Goal: Check status: Check status

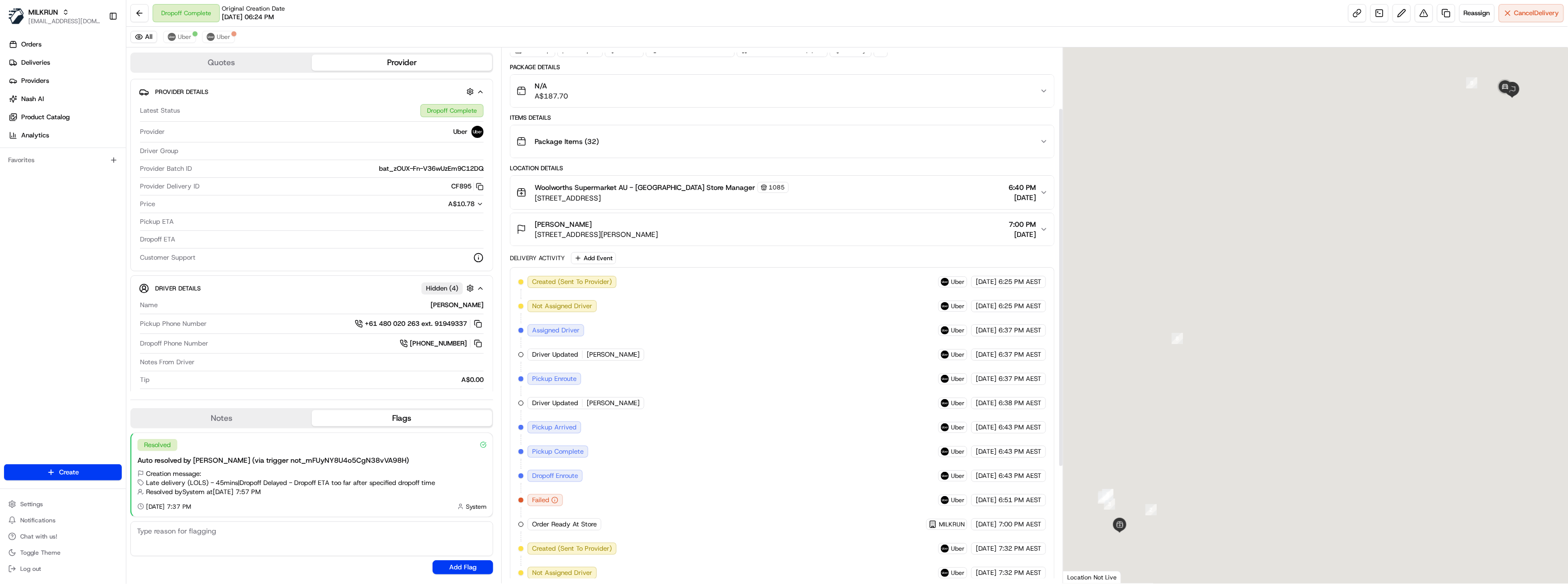
scroll to position [91, 0]
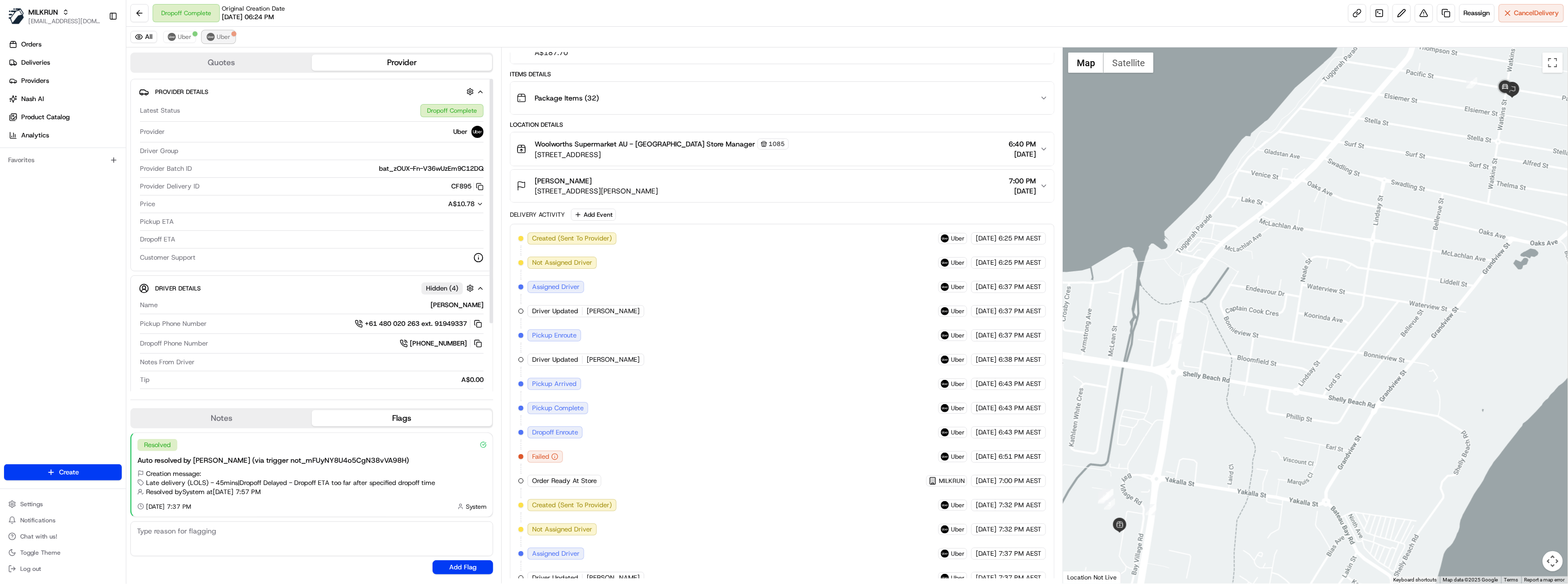
click at [229, 33] on button "Uber" at bounding box center [218, 37] width 33 height 12
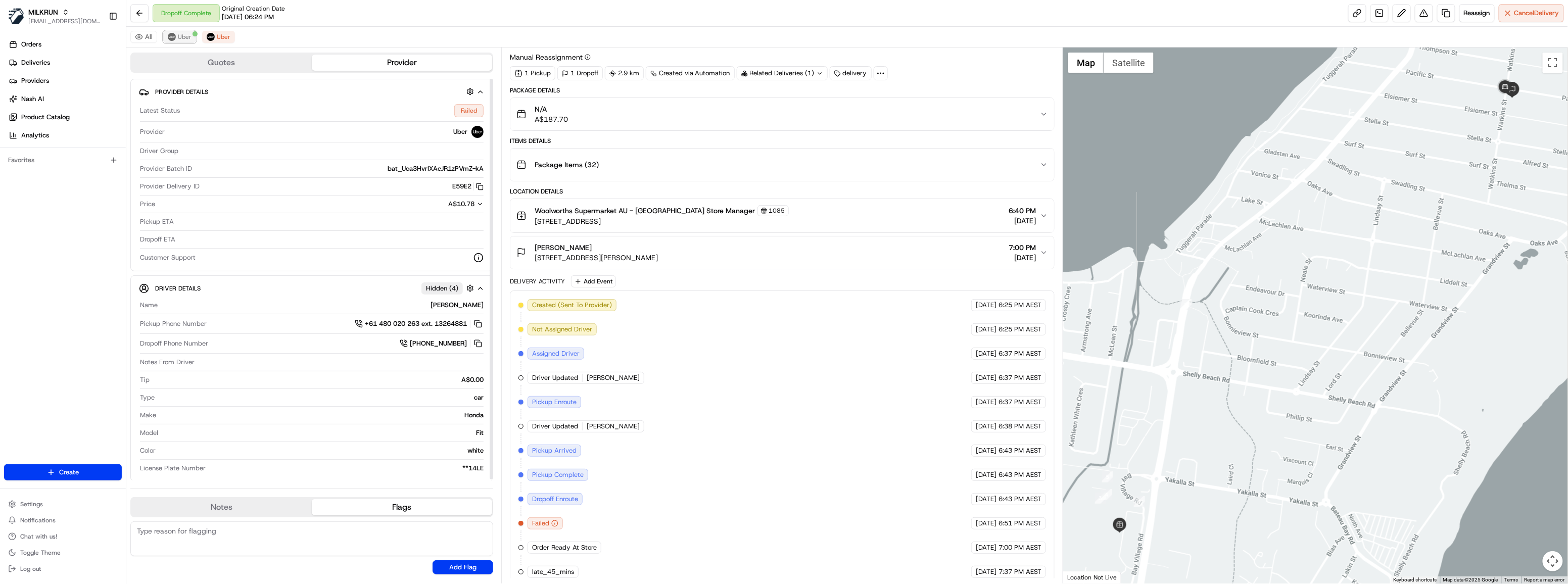
click at [171, 37] on img at bounding box center [172, 36] width 8 height 8
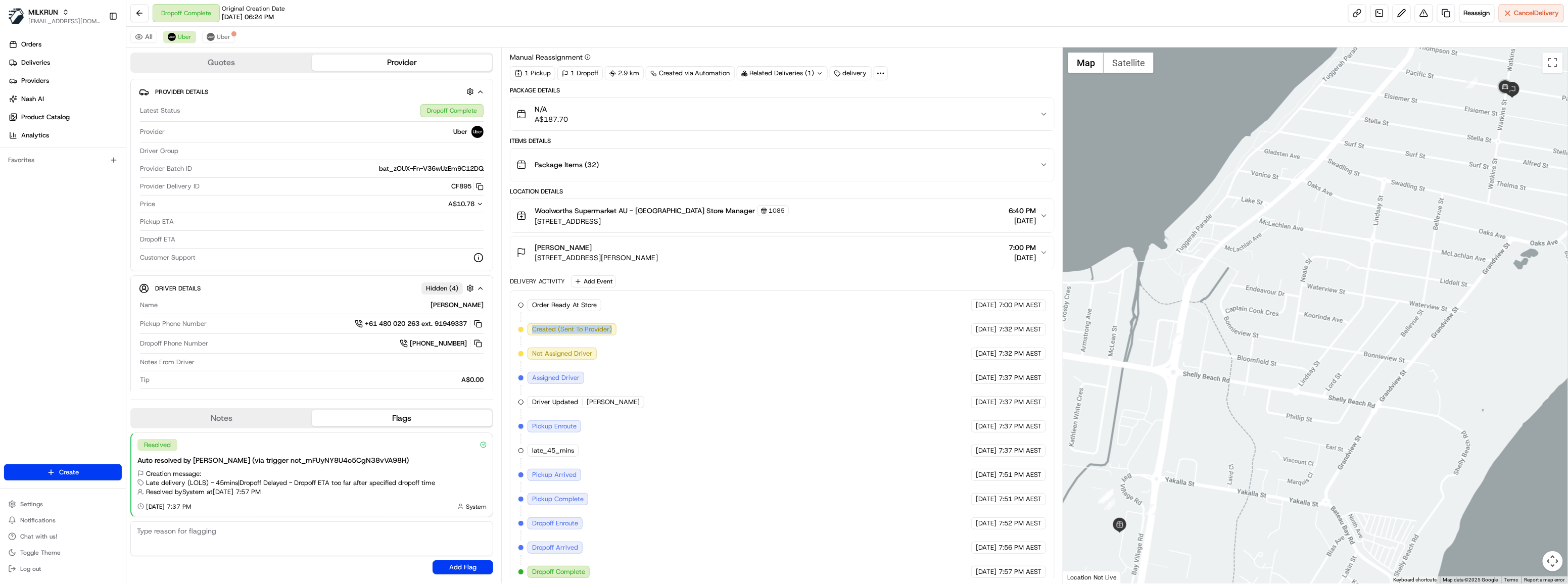
drag, startPoint x: 521, startPoint y: 321, endPoint x: 648, endPoint y: 326, distance: 127.1
click at [648, 326] on div "Order Ready At Store MILKRUN [DATE] 7:00 PM AEST Created (Sent To Provider) Ube…" at bounding box center [782, 439] width 528 height 279
click at [224, 39] on span "Uber" at bounding box center [223, 36] width 13 height 8
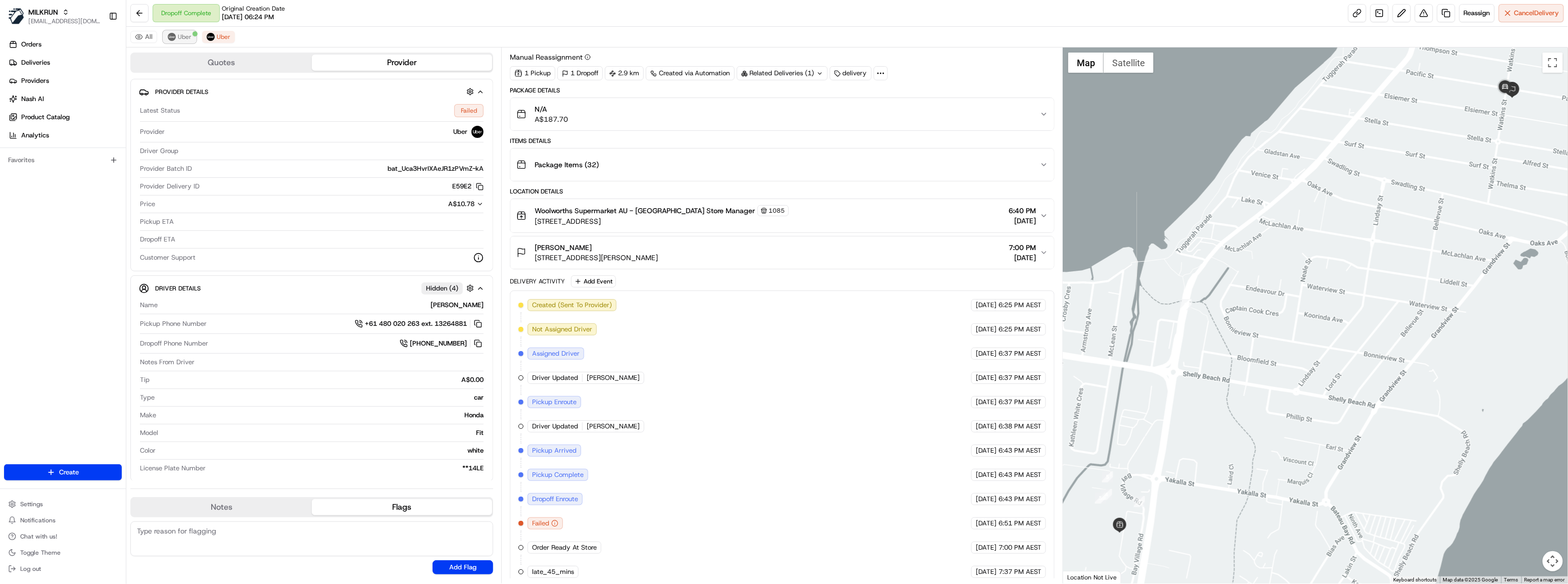
click at [178, 37] on span "Uber" at bounding box center [185, 36] width 13 height 8
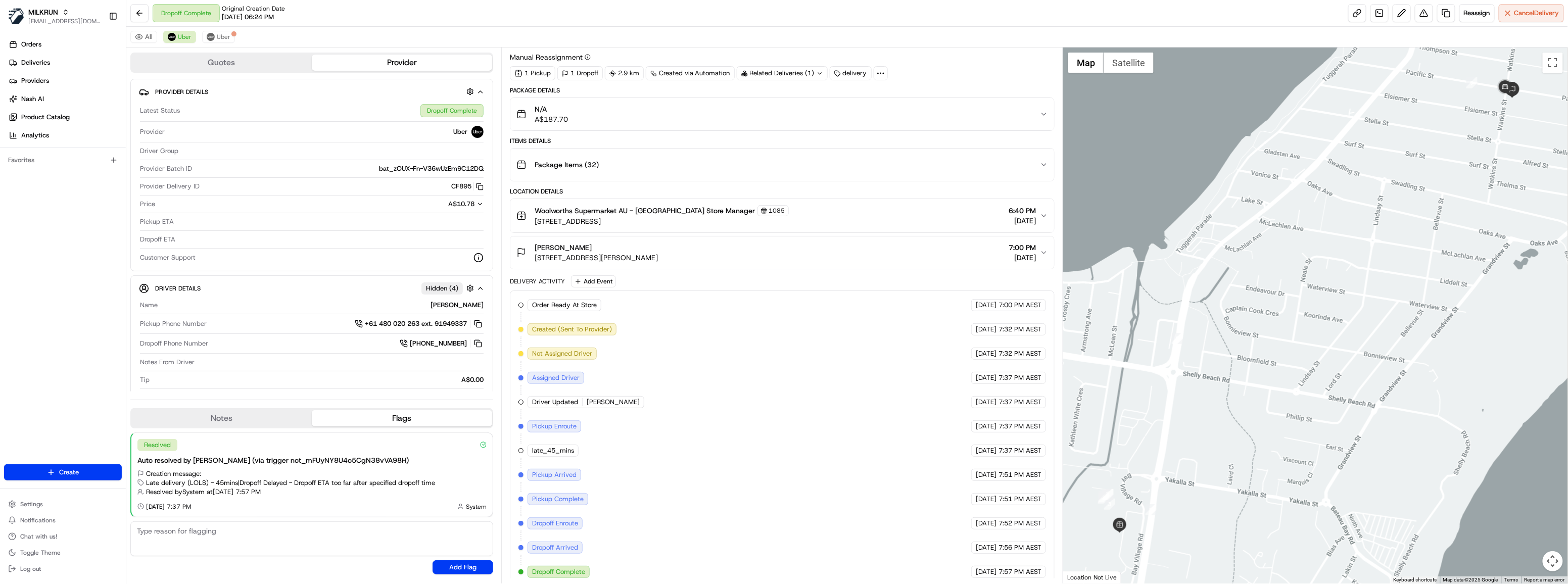
drag, startPoint x: 588, startPoint y: 329, endPoint x: 509, endPoint y: 94, distance: 247.9
click at [984, 320] on div "Order Ready At Store MILKRUN [DATE] 7:00 PM AEST Created (Sent To Provider) Ube…" at bounding box center [782, 439] width 528 height 279
click at [212, 39] on button "Uber" at bounding box center [218, 37] width 33 height 12
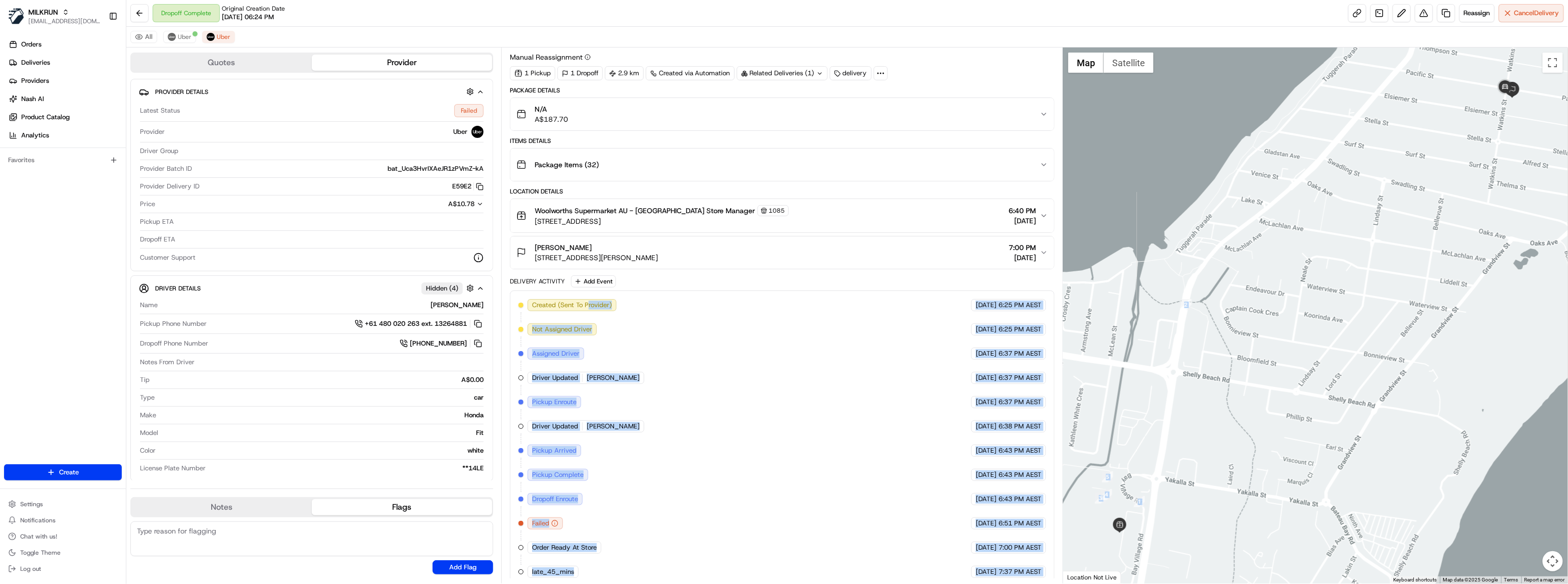
drag, startPoint x: 587, startPoint y: 297, endPoint x: 1105, endPoint y: 306, distance: 518.1
click at [1105, 306] on div "Quotes Provider Provider Details Latest Status Failed Provider Uber Driver Grou…" at bounding box center [847, 315] width 1442 height 536
click at [739, 415] on div "Created (Sent To Provider) Uber [DATE] 6:25 PM AEST Not Assigned Driver Uber [D…" at bounding box center [782, 439] width 528 height 279
click at [566, 460] on div "Created (Sent To Provider) Uber [DATE] 6:25 PM AEST Not Assigned Driver Uber [D…" at bounding box center [782, 439] width 528 height 279
click at [1007, 504] on div "Created (Sent To Provider) Uber [DATE] 6:25 PM AEST Not Assigned Driver Uber [D…" at bounding box center [782, 439] width 528 height 279
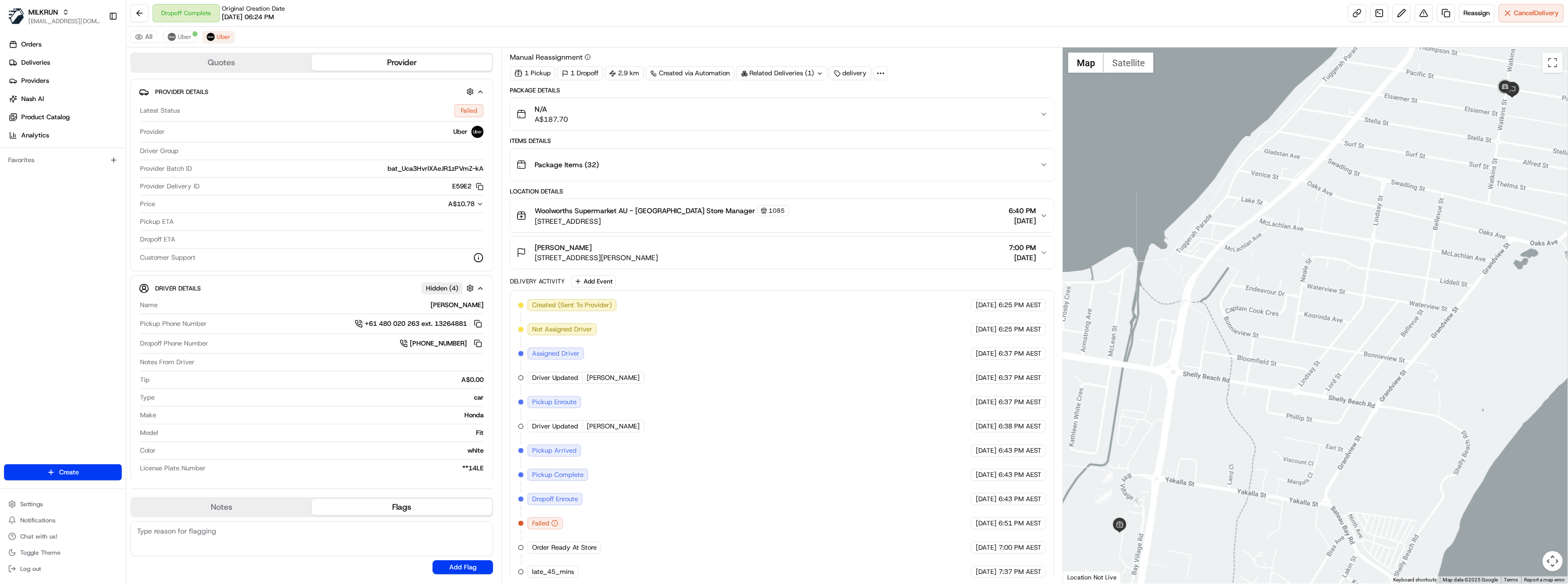
click at [1007, 519] on span "6:51 PM AEST" at bounding box center [1020, 523] width 43 height 9
drag, startPoint x: 1037, startPoint y: 514, endPoint x: 949, endPoint y: 516, distance: 88.0
click at [949, 516] on div "Created (Sent To Provider) Uber [DATE] 6:25 PM AEST Not Assigned Driver Uber [D…" at bounding box center [782, 439] width 528 height 279
click at [186, 34] on span "Uber" at bounding box center [185, 36] width 13 height 8
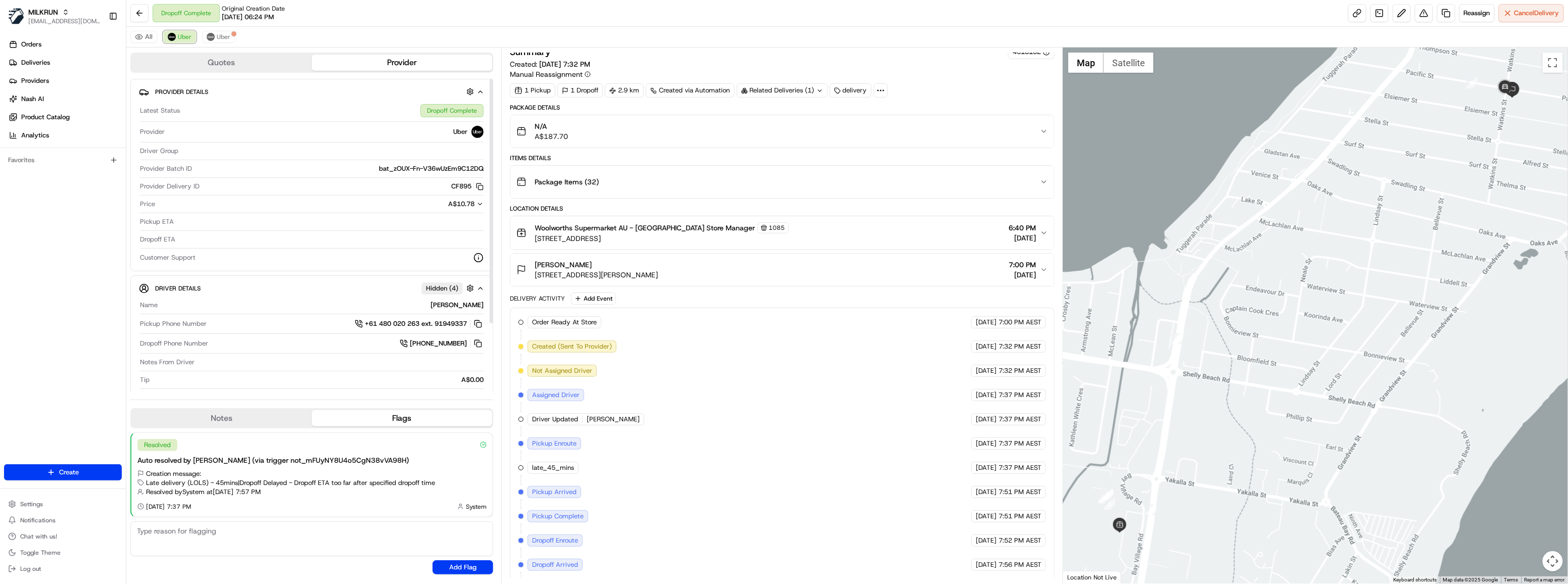
scroll to position [0, 0]
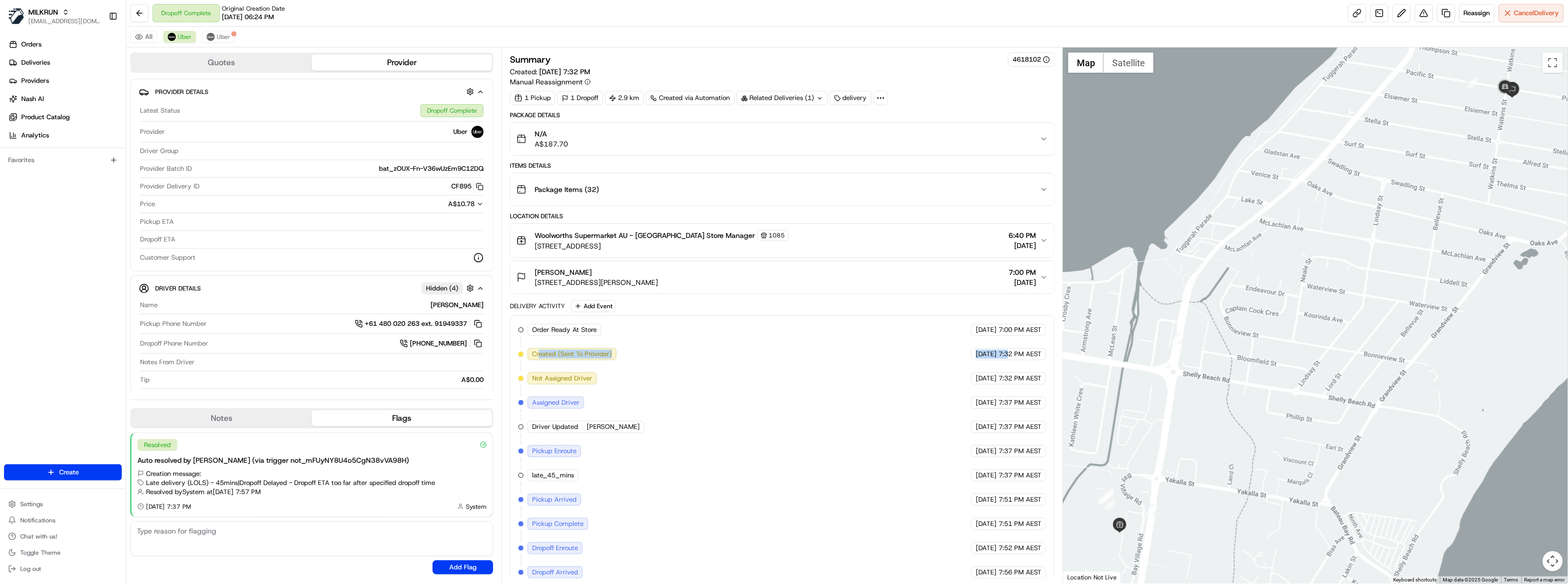
drag, startPoint x: 538, startPoint y: 346, endPoint x: 1007, endPoint y: 358, distance: 469.2
click at [1007, 358] on div "Order Ready At Store MILKRUN [DATE] 7:00 PM AEST Created (Sent To Provider) Ube…" at bounding box center [782, 463] width 528 height 279
click at [1004, 352] on span "7:32 PM AEST" at bounding box center [1020, 354] width 43 height 9
click at [1001, 350] on span "7:32 PM AEST" at bounding box center [1020, 354] width 43 height 9
drag, startPoint x: 1002, startPoint y: 347, endPoint x: 1036, endPoint y: 347, distance: 34.0
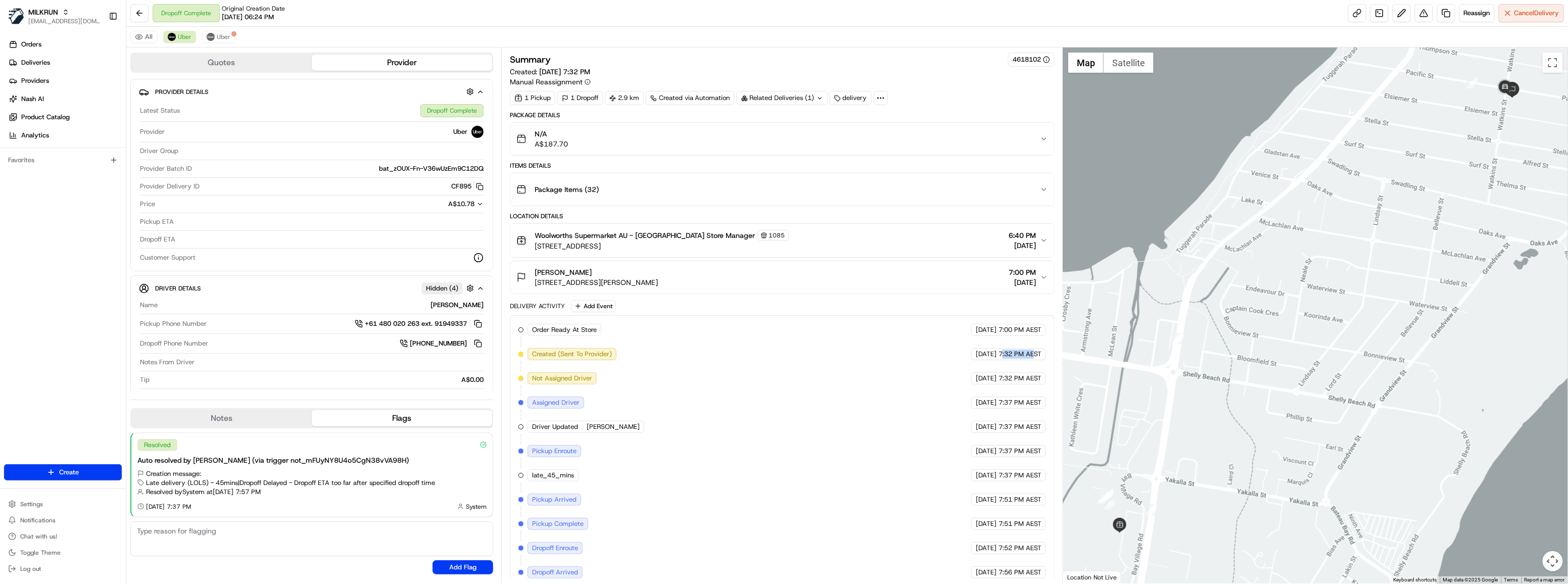
click at [1036, 350] on span "7:32 PM AEST" at bounding box center [1020, 354] width 43 height 9
click at [993, 350] on span "[DATE]" at bounding box center [986, 354] width 21 height 9
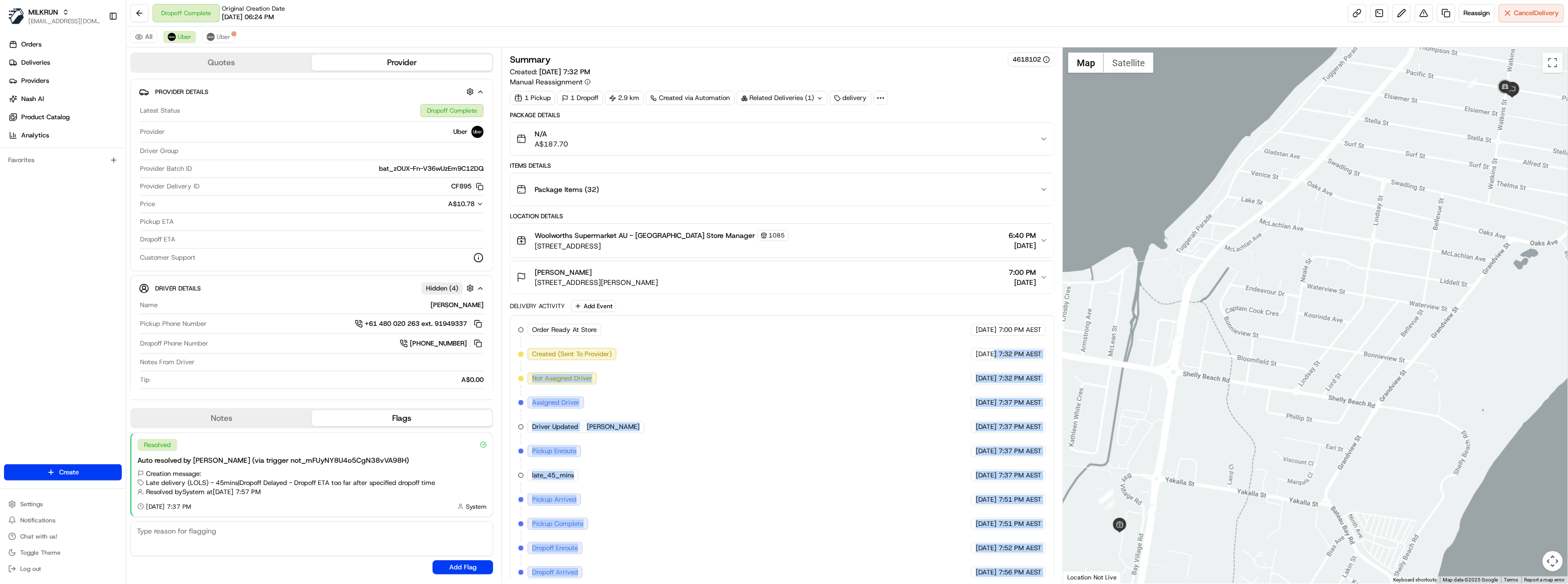
drag, startPoint x: 976, startPoint y: 350, endPoint x: 1057, endPoint y: 352, distance: 81.0
click at [1057, 352] on div "Summary 4618102 Created: [DATE] 7:32 PM Manual Reassignment 1 Pickup 1 Dropoff …" at bounding box center [783, 315] width 563 height 536
click at [1035, 342] on div "Order Ready At Store MILKRUN [DATE] 7:00 PM AEST Created (Sent To Provider) Ube…" at bounding box center [782, 463] width 528 height 279
click at [1036, 350] on span "7:32 PM AEST" at bounding box center [1020, 354] width 43 height 9
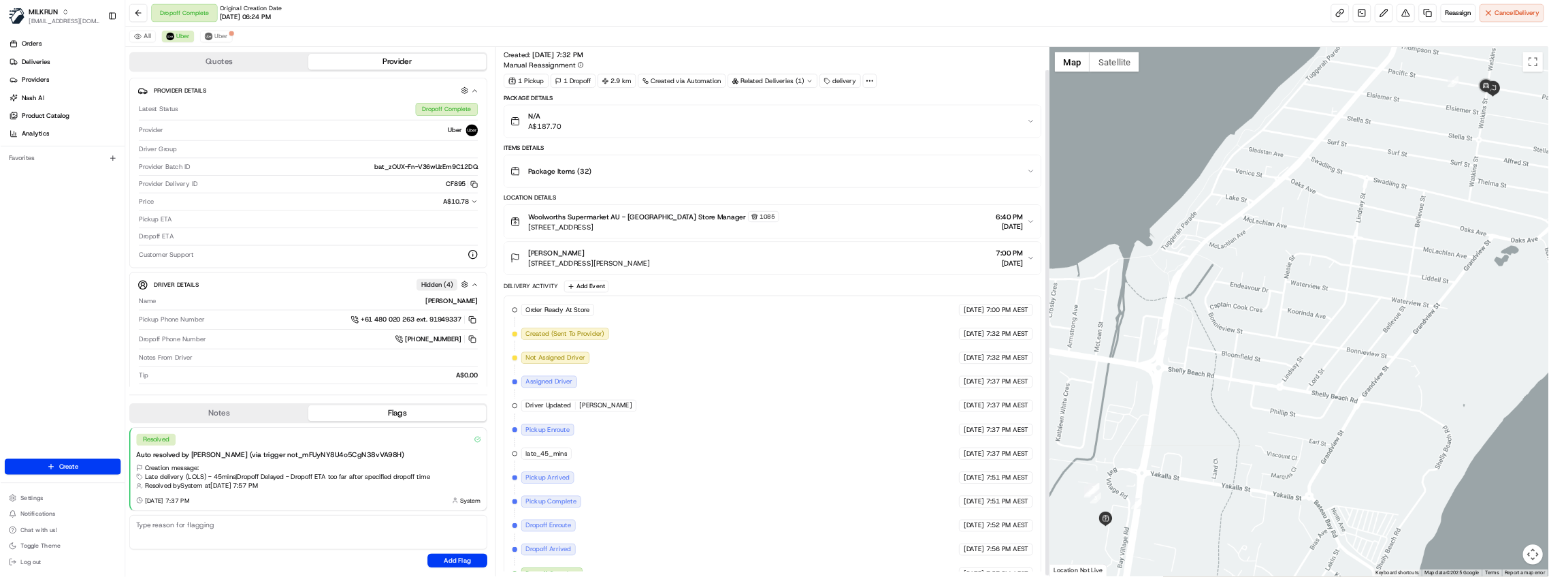
scroll to position [33, 0]
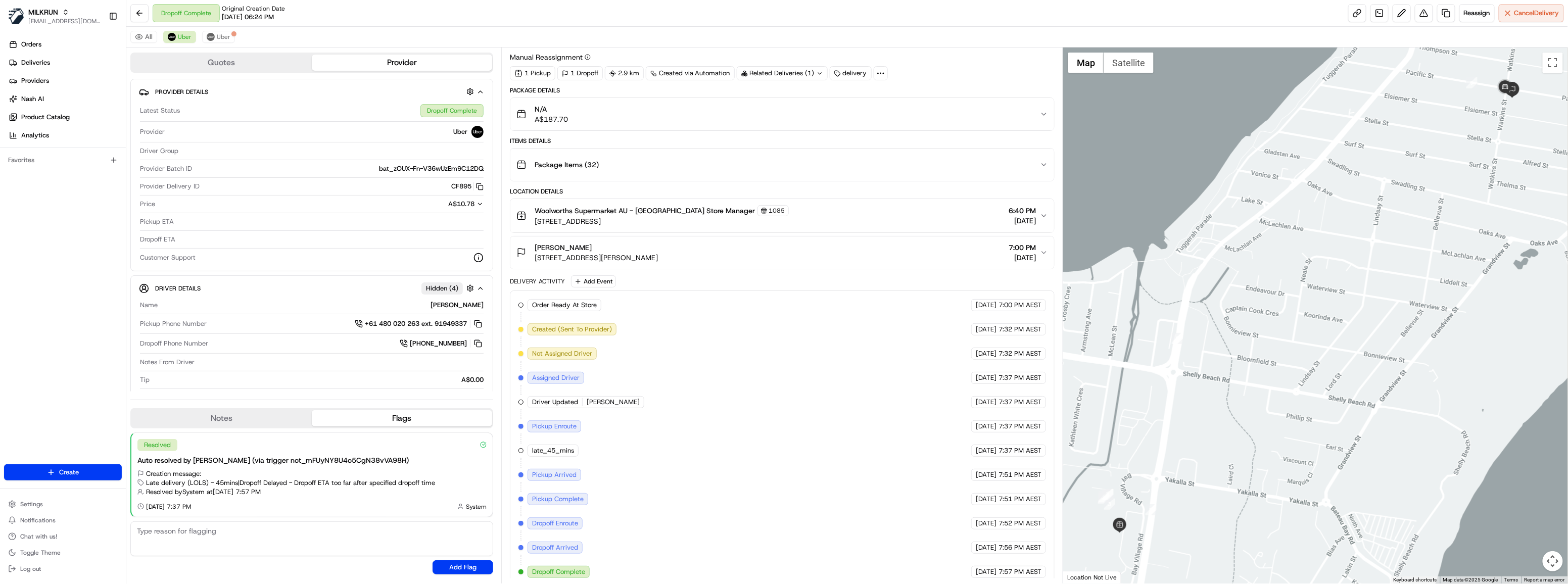
click at [194, 30] on div "All Uber Uber" at bounding box center [847, 37] width 1442 height 21
click at [229, 33] on button "Uber" at bounding box center [218, 37] width 33 height 12
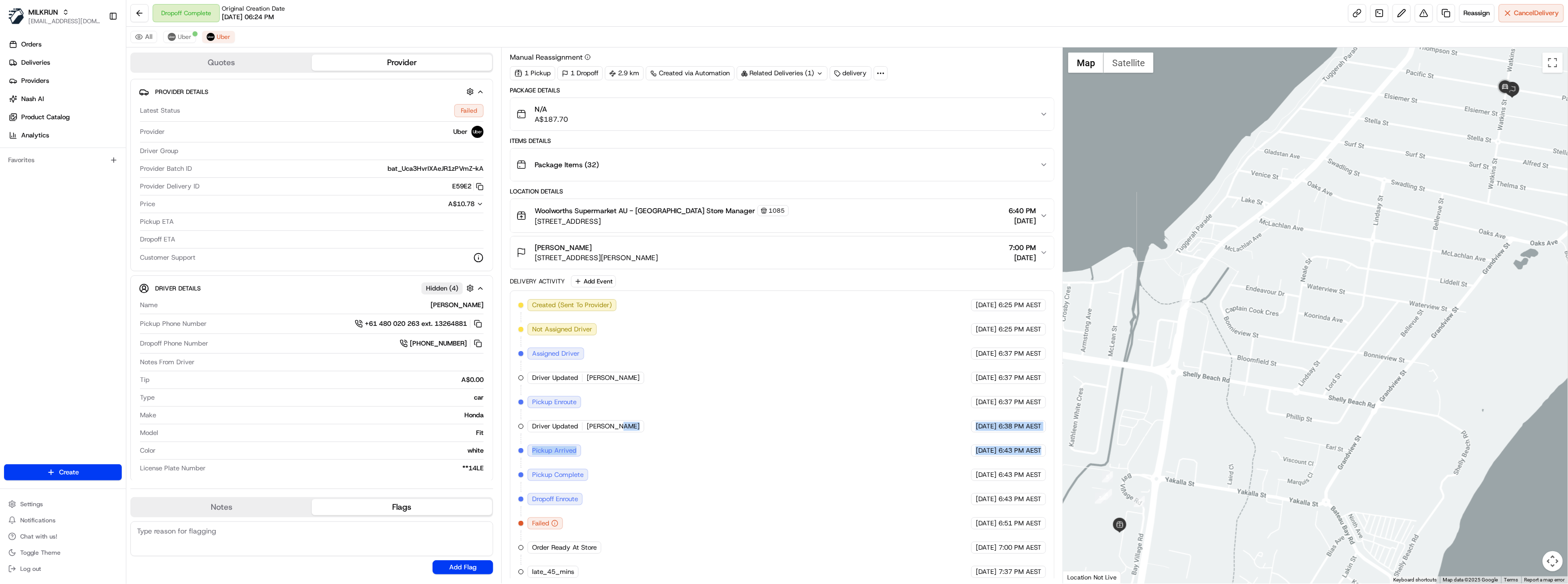
drag, startPoint x: 523, startPoint y: 471, endPoint x: 670, endPoint y: 488, distance: 148.0
click at [713, 489] on div "Created (Sent To Provider) Uber [DATE] 6:25 PM AEST Not Assigned Driver Uber [D…" at bounding box center [782, 439] width 528 height 279
drag, startPoint x: 1023, startPoint y: 474, endPoint x: 1019, endPoint y: 483, distance: 9.8
click at [1023, 474] on div "Created (Sent To Provider) Uber [DATE] 6:25 PM AEST Not Assigned Driver Uber [D…" at bounding box center [782, 439] width 528 height 279
click at [1019, 483] on div "Created (Sent To Provider) Uber [DATE] 6:25 PM AEST Not Assigned Driver Uber [D…" at bounding box center [782, 439] width 528 height 279
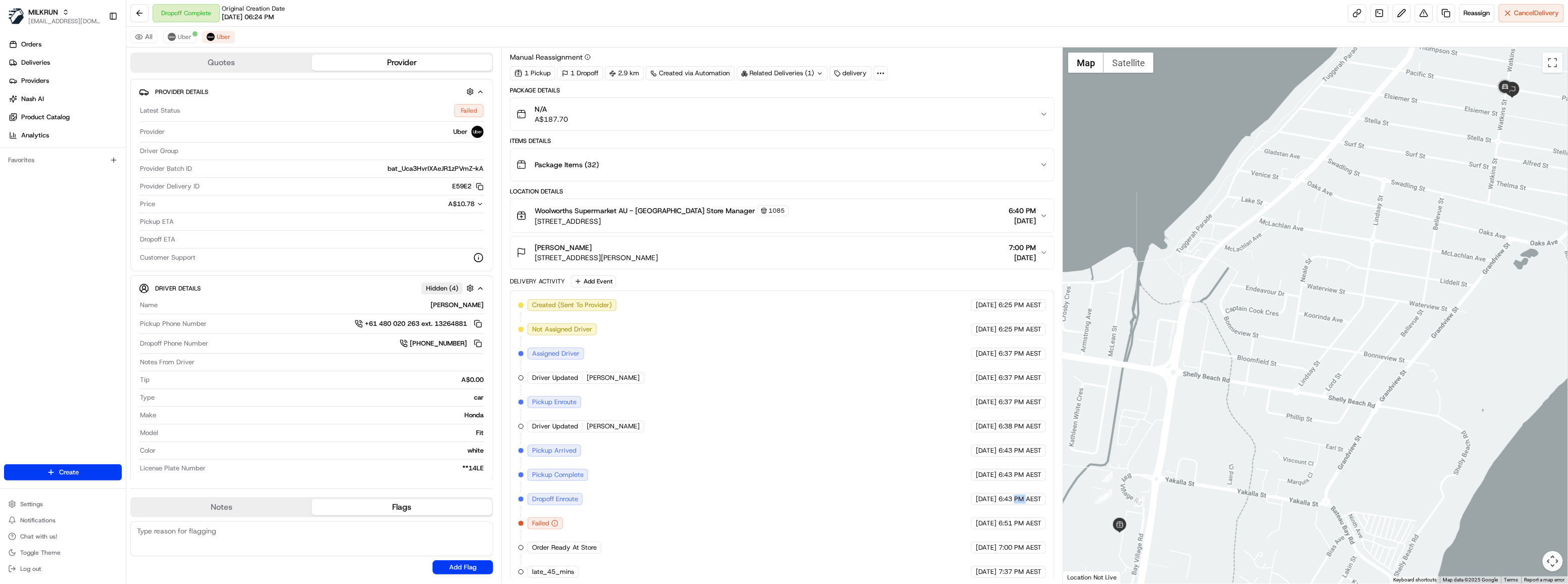
click at [1019, 483] on div "Created (Sent To Provider) Uber [DATE] 6:25 PM AEST Not Assigned Driver Uber [D…" at bounding box center [782, 439] width 528 height 279
click at [1019, 483] on div "Created (Sent To Provider) Uber [DATE] 6:25 PM AEST Not Assigned Driver Uber [D…" at bounding box center [782, 439] width 528 height 279
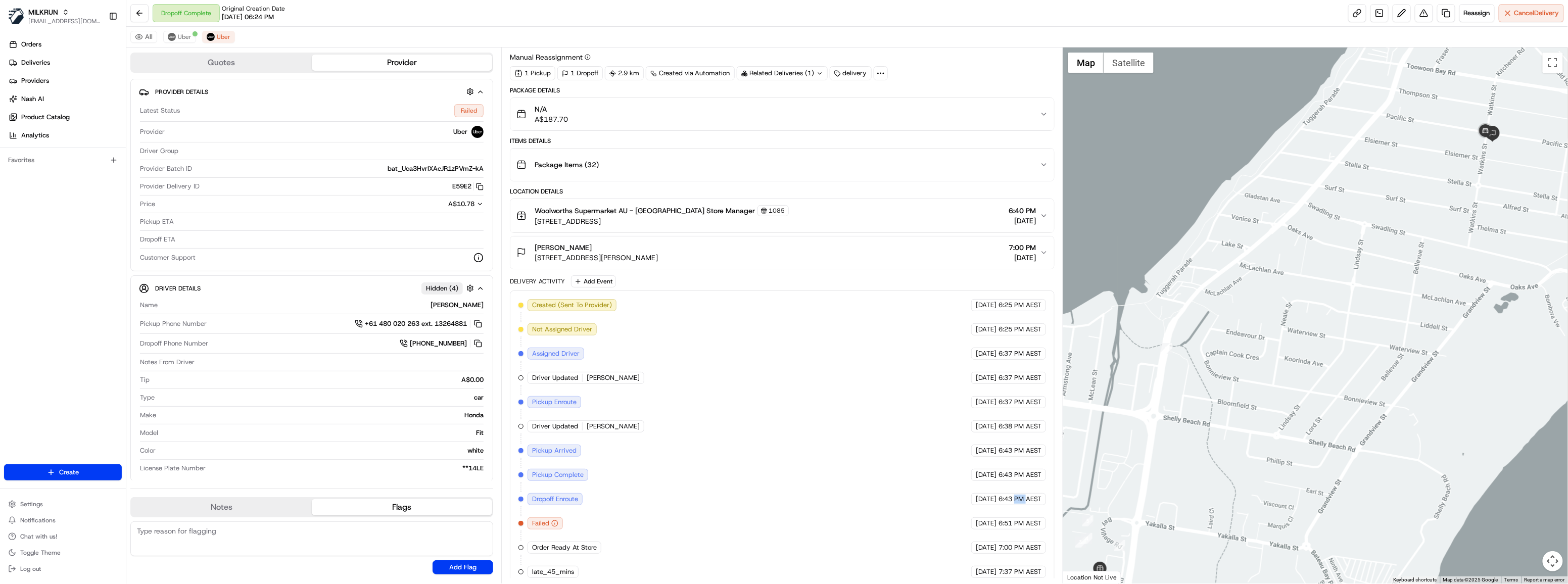
drag, startPoint x: 1373, startPoint y: 232, endPoint x: 1352, endPoint y: 279, distance: 51.5
click at [1352, 279] on div at bounding box center [1316, 315] width 505 height 536
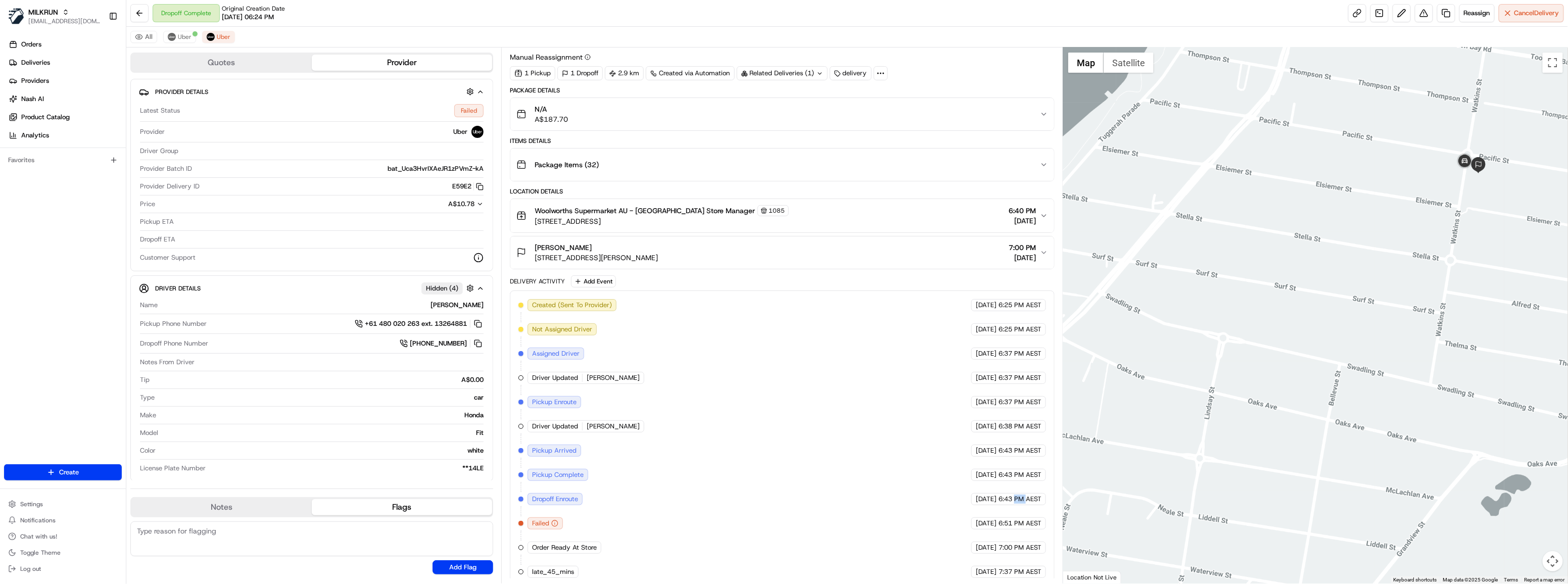
click at [1022, 497] on div "Created (Sent To Provider) Uber [DATE] 6:25 PM AEST Not Assigned Driver Uber [D…" at bounding box center [782, 439] width 528 height 279
click at [1007, 494] on span "6:43 PM AEST" at bounding box center [1020, 499] width 43 height 9
click at [1001, 485] on div "Created (Sent To Provider) Uber [DATE] 6:25 PM AEST Not Assigned Driver Uber [D…" at bounding box center [782, 439] width 528 height 279
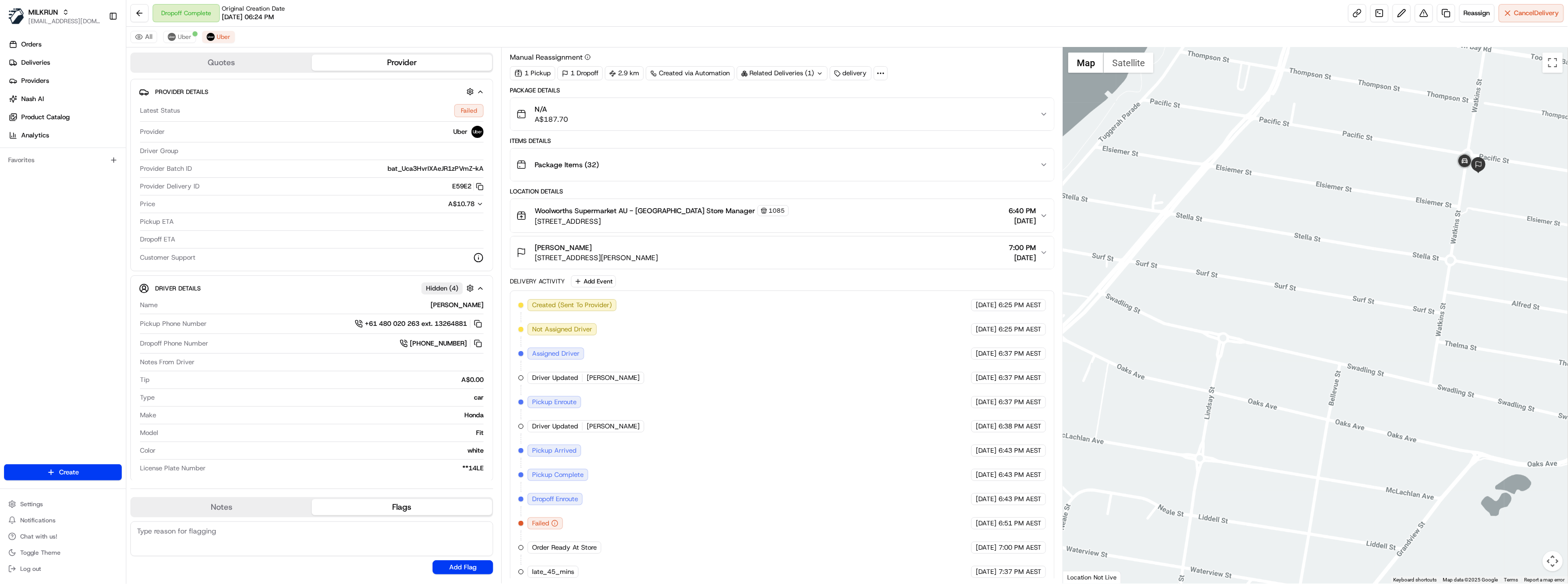
click at [1002, 494] on span "6:43 PM AEST" at bounding box center [1020, 499] width 43 height 9
click at [1001, 494] on span "6:43 PM AEST" at bounding box center [1020, 499] width 43 height 9
drag, startPoint x: 1005, startPoint y: 501, endPoint x: 957, endPoint y: 499, distance: 48.0
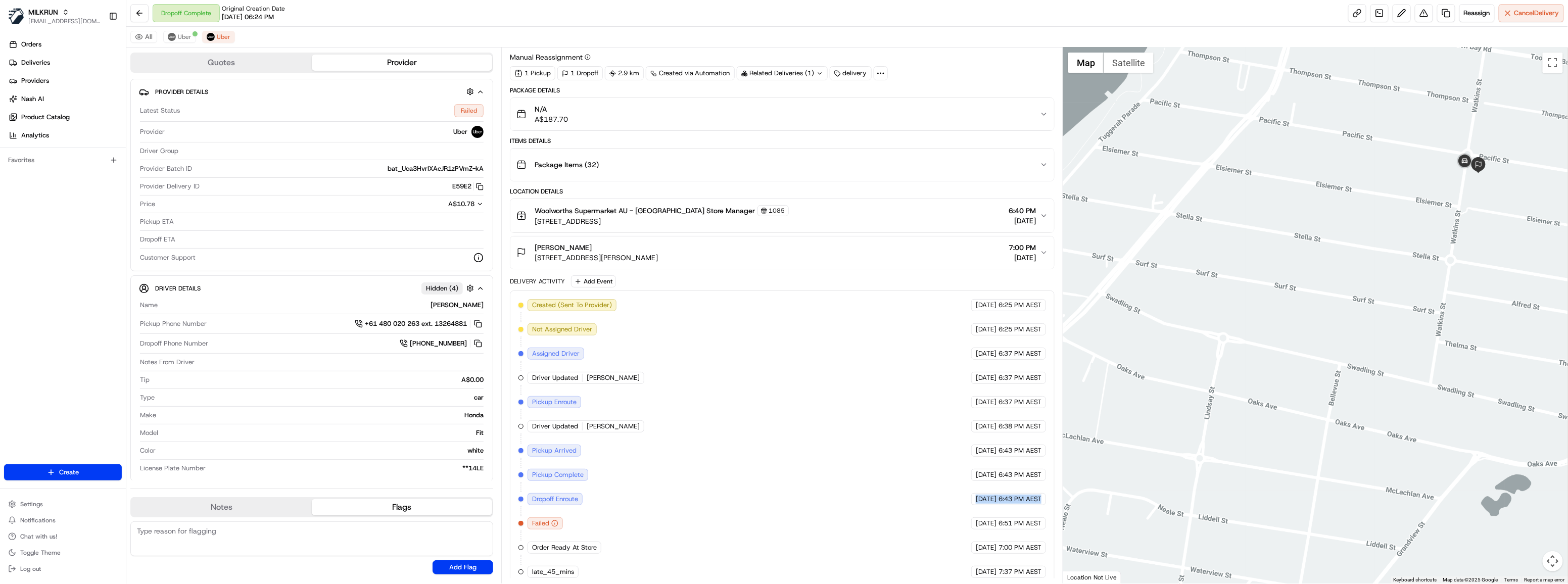
click at [956, 499] on div "Created (Sent To Provider) Uber [DATE] 6:25 PM AEST Not Assigned Driver Uber [D…" at bounding box center [782, 439] width 528 height 279
drag, startPoint x: 529, startPoint y: 470, endPoint x: 610, endPoint y: 470, distance: 81.0
click at [612, 469] on div "Created (Sent To Provider) Uber [DATE] 6:25 PM AEST Not Assigned Driver Uber [D…" at bounding box center [782, 439] width 528 height 279
drag, startPoint x: 531, startPoint y: 492, endPoint x: 612, endPoint y: 492, distance: 81.0
click at [612, 492] on div "Created (Sent To Provider) Uber [DATE] 6:25 PM AEST Not Assigned Driver Uber [D…" at bounding box center [782, 439] width 528 height 279
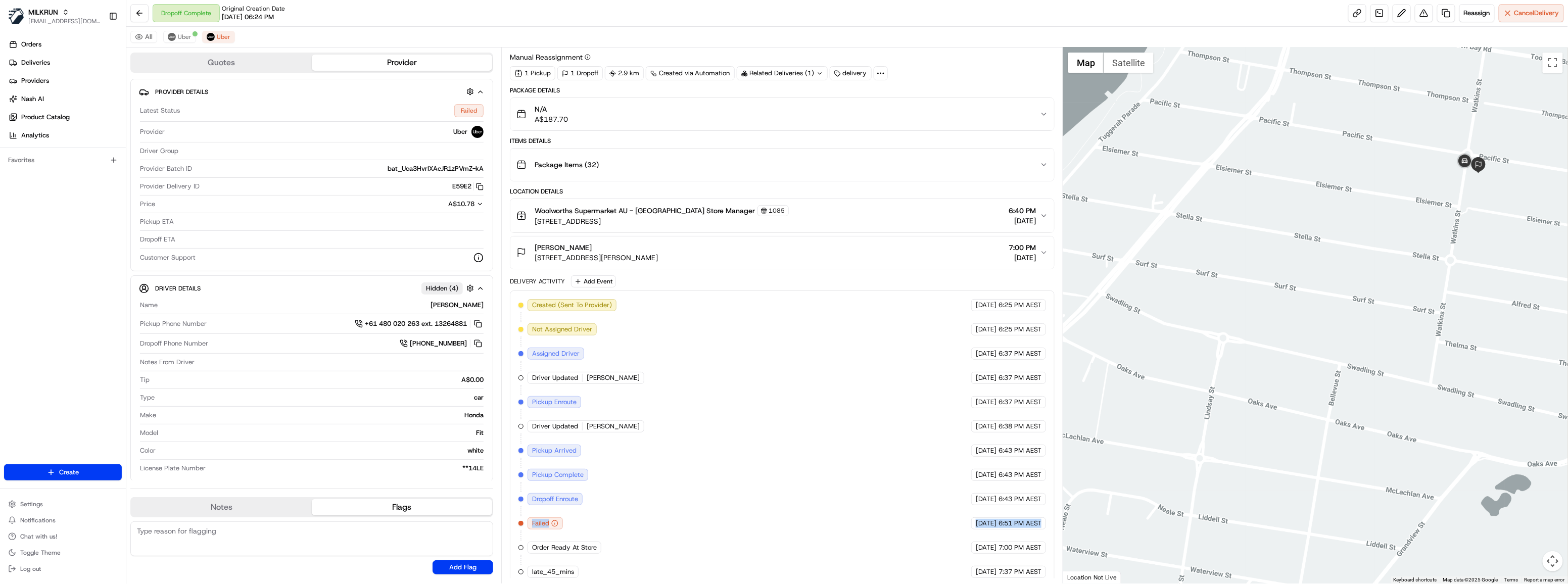
drag, startPoint x: 1045, startPoint y: 515, endPoint x: 527, endPoint y: 515, distance: 518.0
click at [527, 515] on div "Created (Sent To Provider) Uber [DATE] 6:25 PM AEST Not Assigned Driver Uber [D…" at bounding box center [782, 439] width 528 height 279
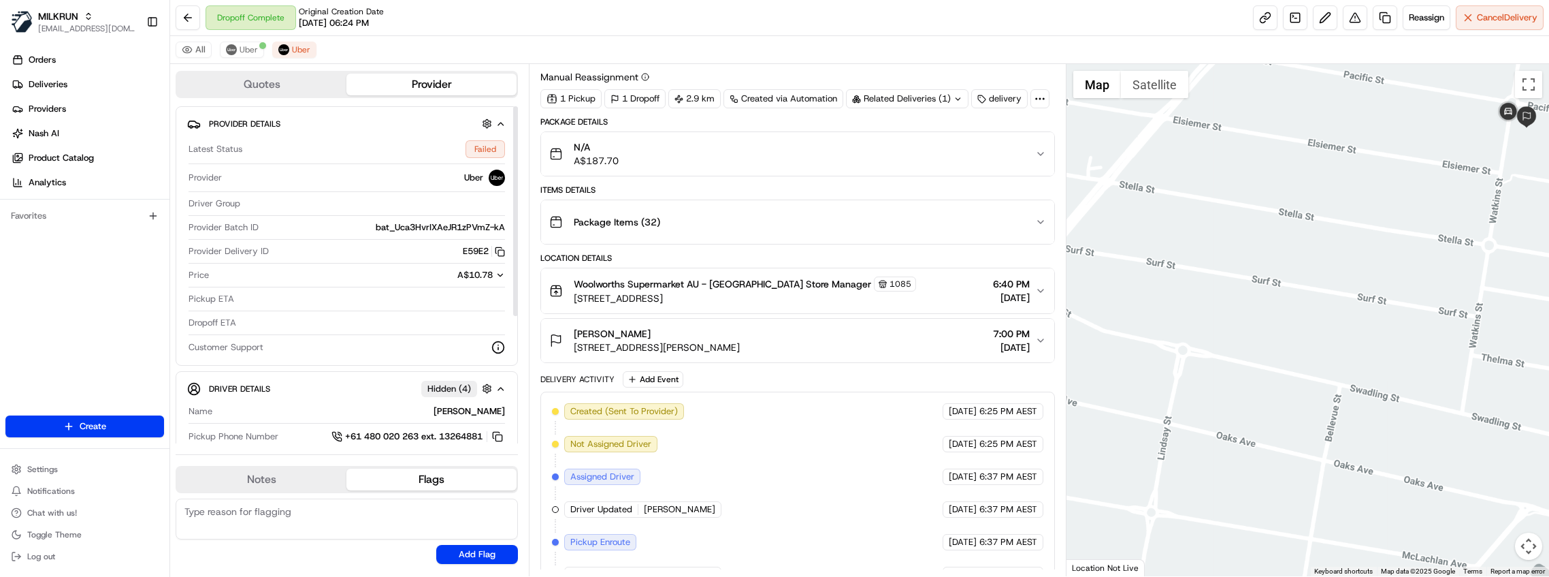
scroll to position [44, 0]
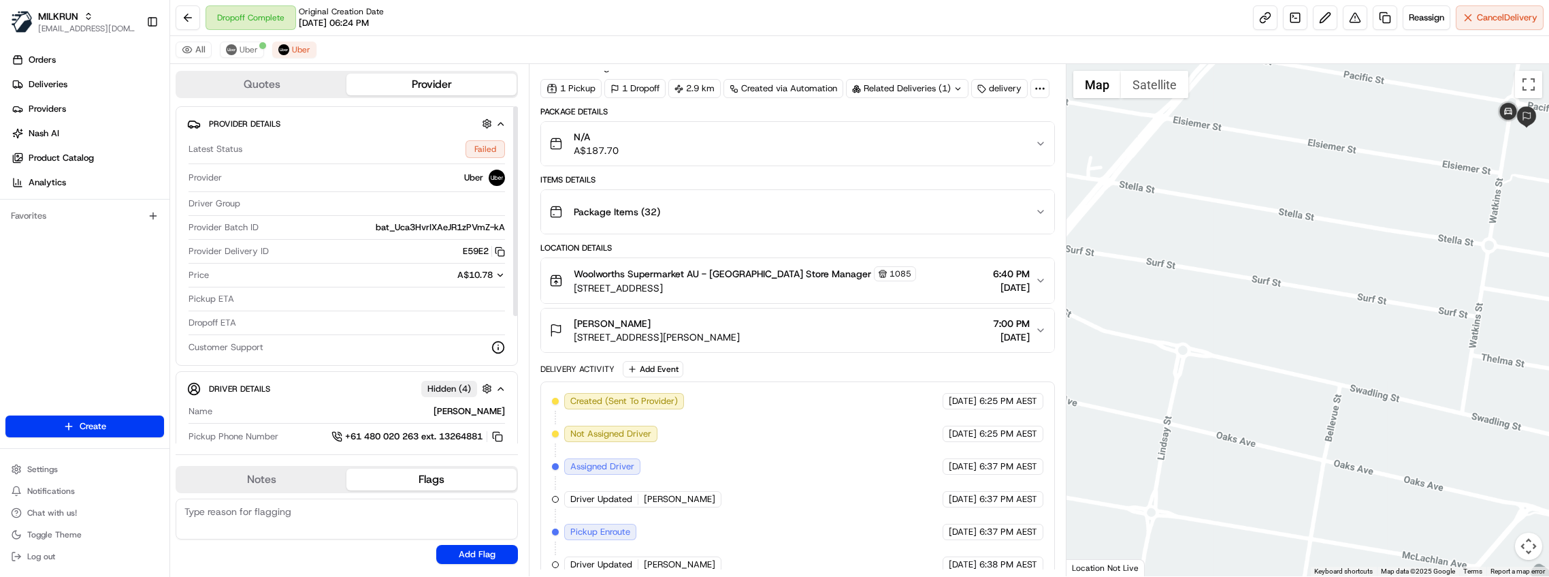
click at [487, 151] on div "Failed" at bounding box center [376, 149] width 257 height 18
drag, startPoint x: 468, startPoint y: 152, endPoint x: 498, endPoint y: 150, distance: 30.7
click at [498, 150] on div "Failed" at bounding box center [376, 149] width 257 height 18
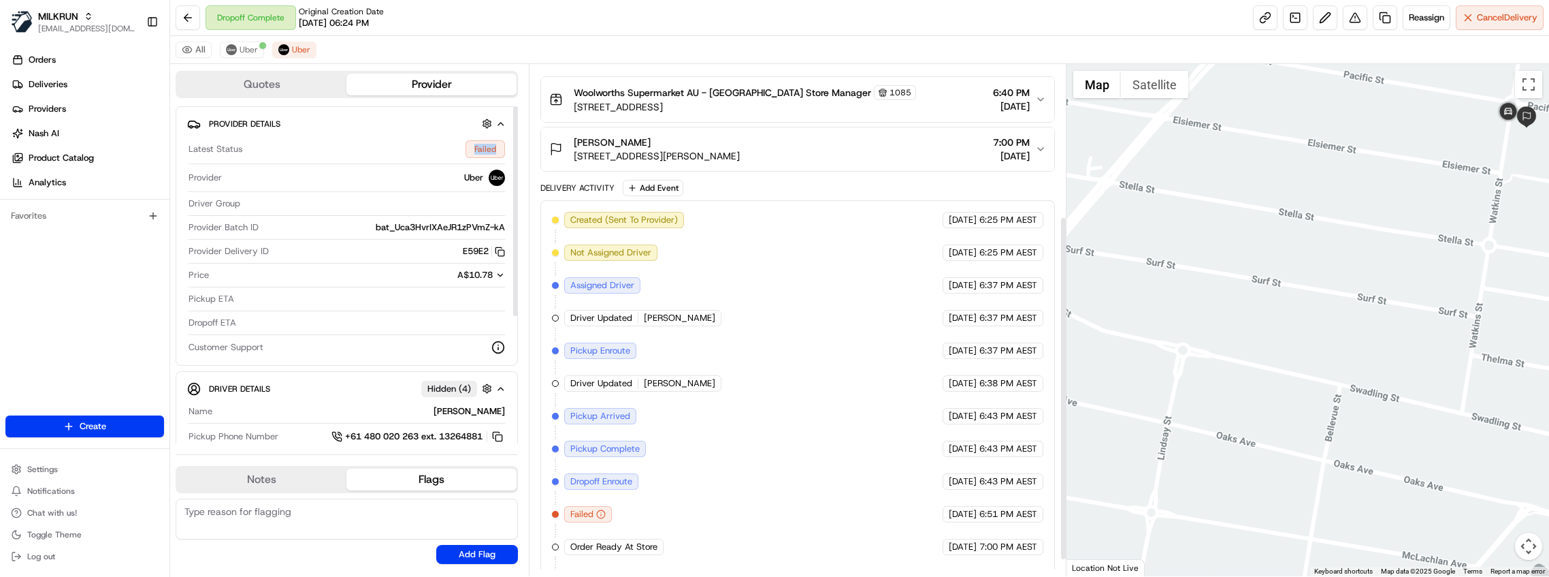
scroll to position [250, 0]
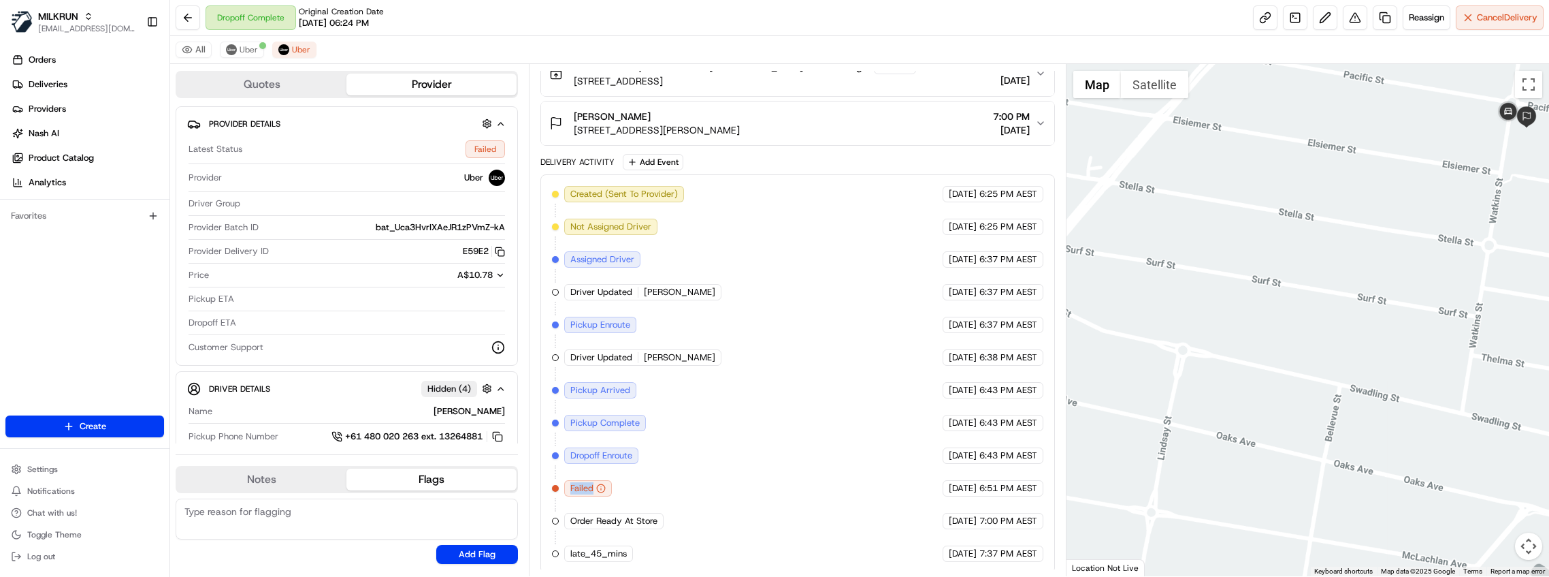
drag, startPoint x: 615, startPoint y: 487, endPoint x: 551, endPoint y: 481, distance: 63.6
click at [552, 481] on div "Created (Sent To Provider) Uber [DATE] 6:25 PM AEST Not Assigned Driver Uber [D…" at bounding box center [797, 374] width 491 height 376
drag, startPoint x: 965, startPoint y: 487, endPoint x: 1018, endPoint y: 489, distance: 52.5
click at [1018, 489] on div "[DATE] 6:51 PM AEST" at bounding box center [993, 488] width 101 height 16
click at [988, 489] on span "6:51 PM AEST" at bounding box center [1008, 488] width 58 height 12
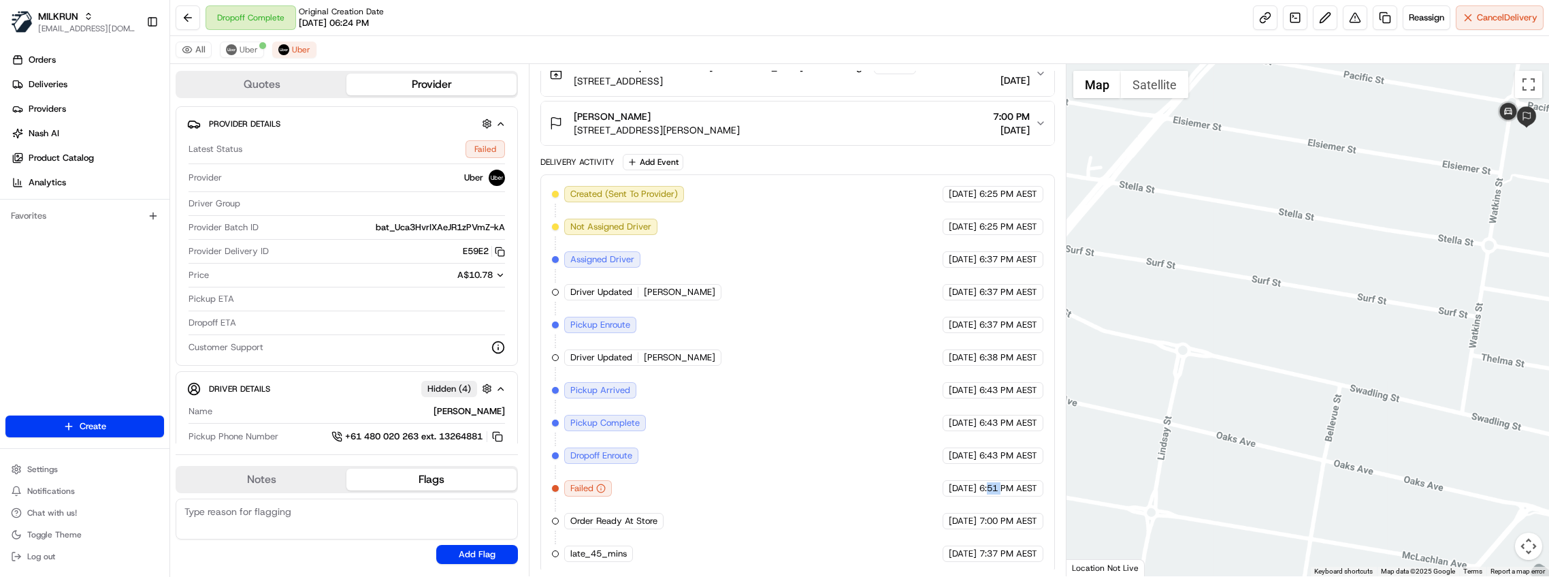
click at [988, 489] on span "6:51 PM AEST" at bounding box center [1008, 488] width 58 height 12
click at [1003, 486] on span "6:51 PM AEST" at bounding box center [1008, 488] width 58 height 12
drag, startPoint x: 1007, startPoint y: 485, endPoint x: 971, endPoint y: 485, distance: 36.8
click at [971, 485] on div "[DATE] 6:51 PM AEST" at bounding box center [993, 488] width 101 height 16
drag, startPoint x: 571, startPoint y: 486, endPoint x: 615, endPoint y: 485, distance: 44.2
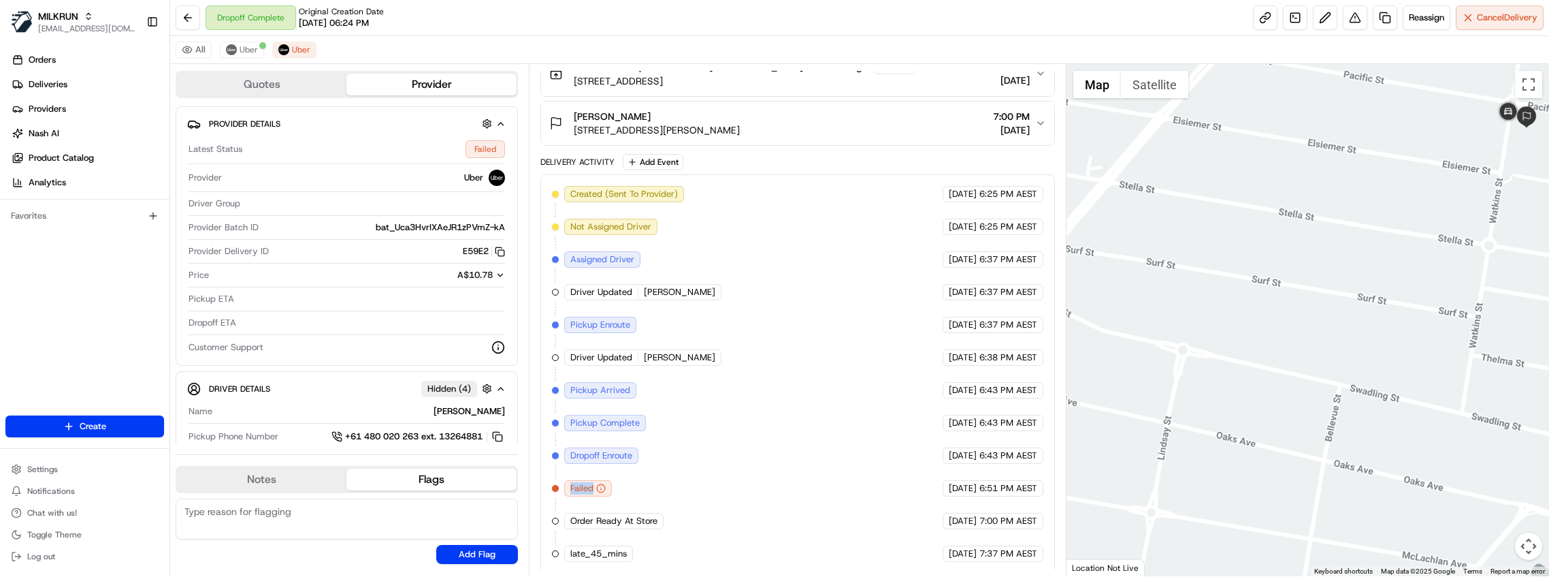
click at [615, 485] on div "Created (Sent To Provider) Uber [DATE] 6:25 PM AEST Not Assigned Driver Uber [D…" at bounding box center [797, 374] width 491 height 376
drag, startPoint x: 573, startPoint y: 451, endPoint x: 1034, endPoint y: 478, distance: 461.6
click at [1034, 478] on div "Created (Sent To Provider) Uber [DATE] 6:25 PM AEST Not Assigned Driver Uber [D…" at bounding box center [797, 374] width 491 height 376
drag, startPoint x: 985, startPoint y: 469, endPoint x: 989, endPoint y: 485, distance: 16.2
click at [985, 469] on div "Created (Sent To Provider) Uber [DATE] 6:25 PM AEST Not Assigned Driver Uber [D…" at bounding box center [797, 374] width 491 height 376
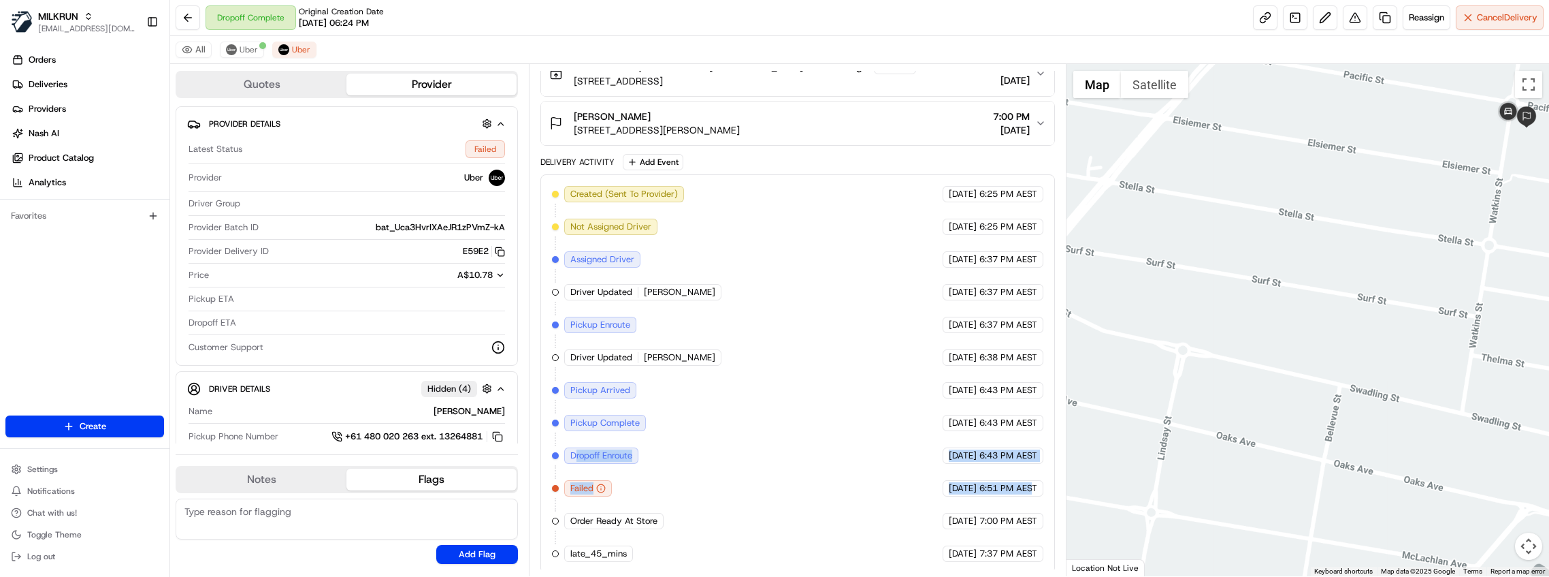
click at [988, 482] on span "6:51 PM AEST" at bounding box center [1008, 488] width 58 height 12
drag, startPoint x: 967, startPoint y: 489, endPoint x: 1023, endPoint y: 488, distance: 56.5
click at [1023, 488] on div "[DATE] 6:51 PM AEST" at bounding box center [993, 488] width 101 height 16
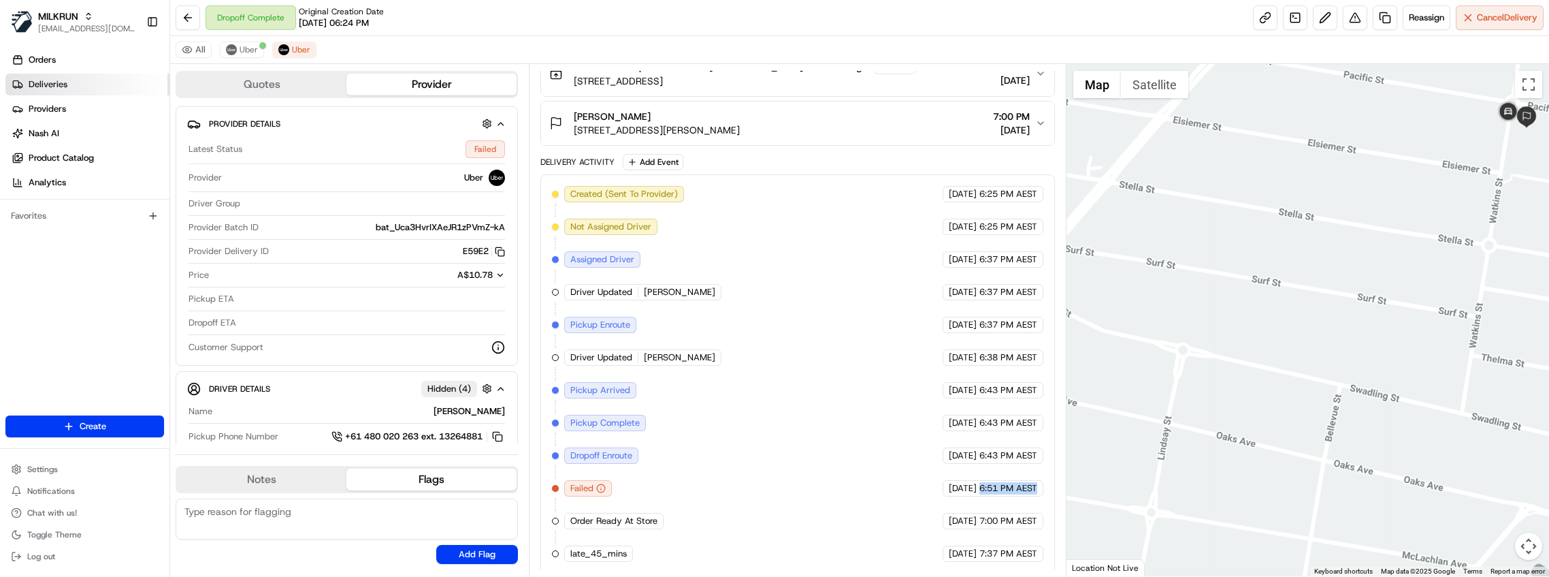
click at [31, 80] on span "Deliveries" at bounding box center [48, 84] width 39 height 12
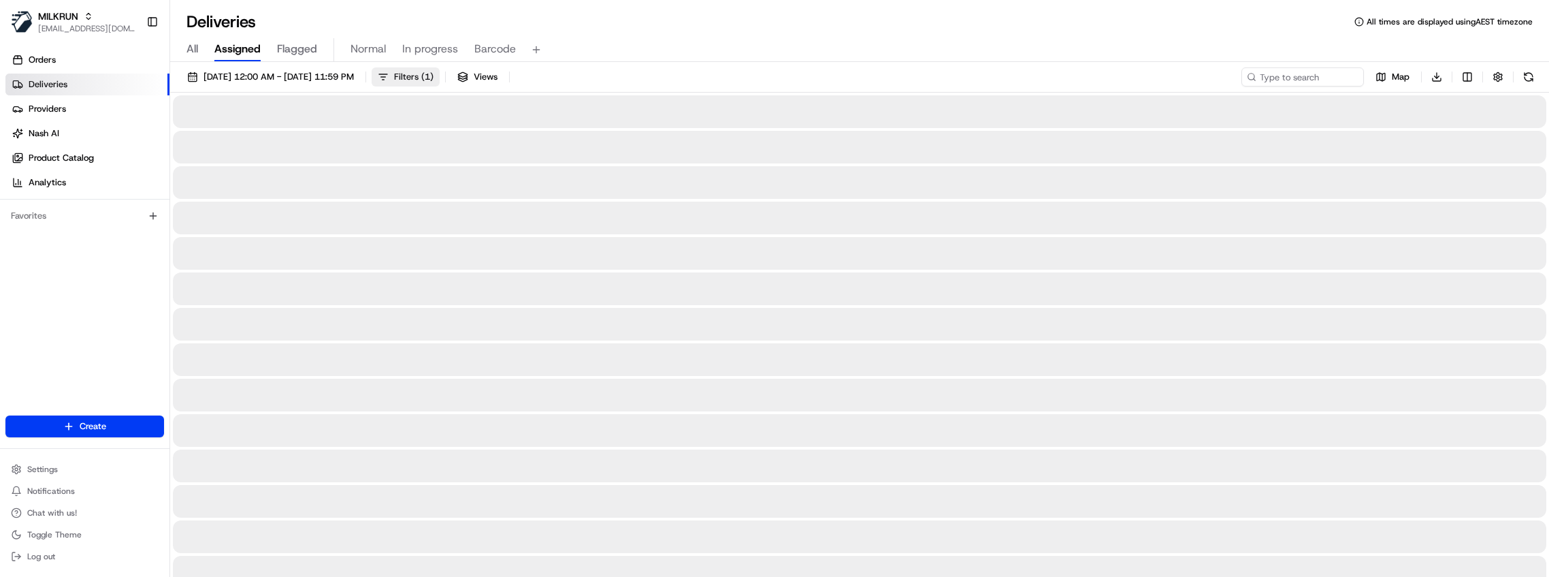
click at [440, 84] on button "Filters ( 1 )" at bounding box center [406, 76] width 68 height 19
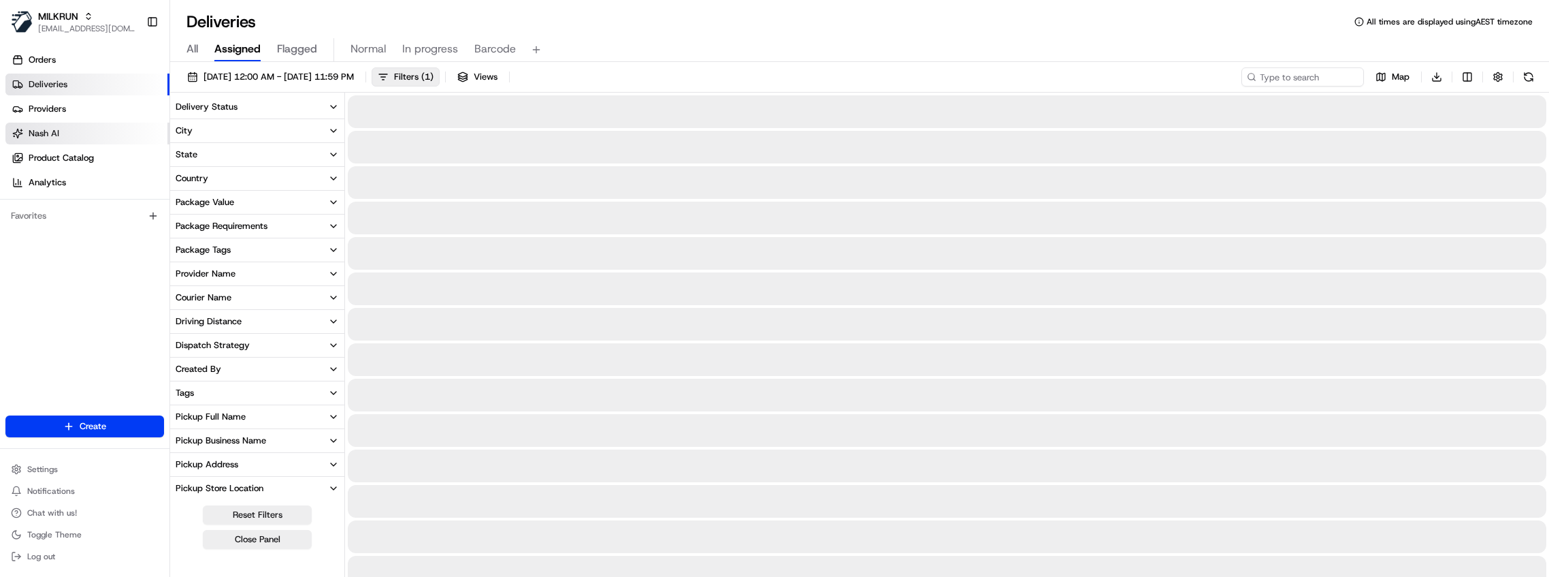
click at [228, 108] on div "Delivery Status" at bounding box center [207, 107] width 62 height 12
click at [334, 106] on icon "button" at bounding box center [333, 107] width 5 height 3
click at [334, 101] on button "Delivery Status" at bounding box center [257, 106] width 174 height 23
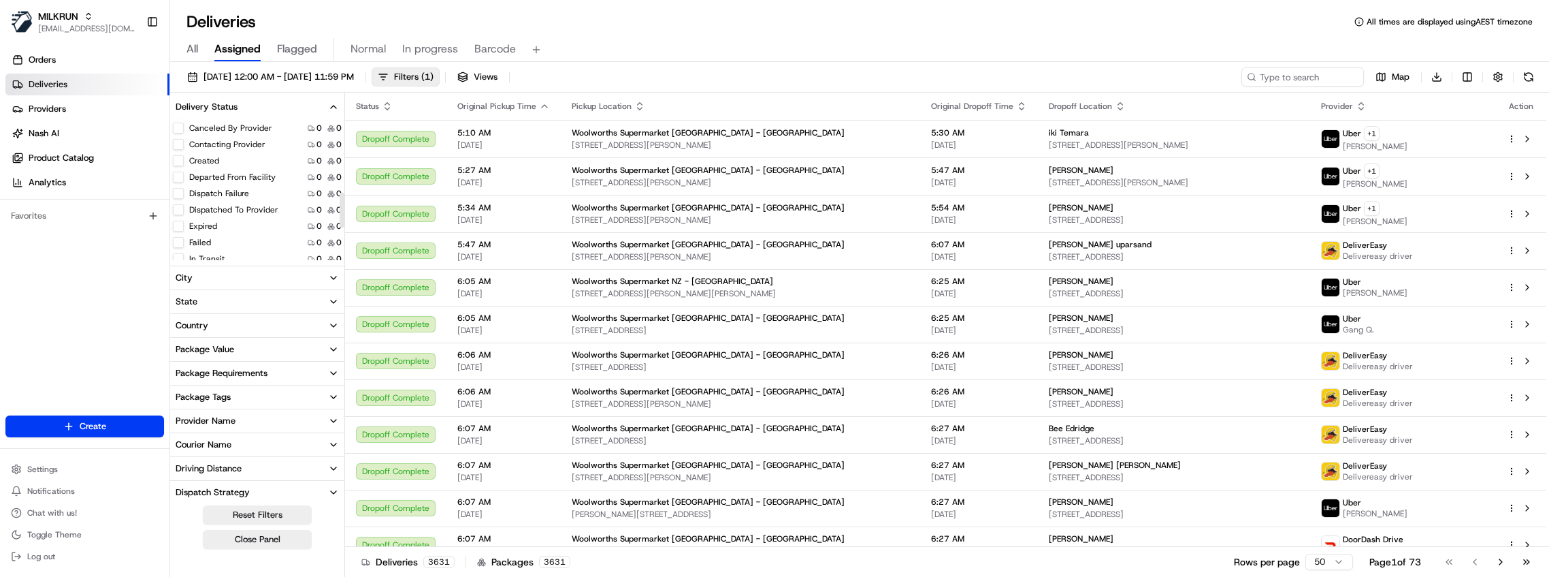
scroll to position [317, 0]
click at [180, 195] on button "Failed" at bounding box center [178, 197] width 11 height 11
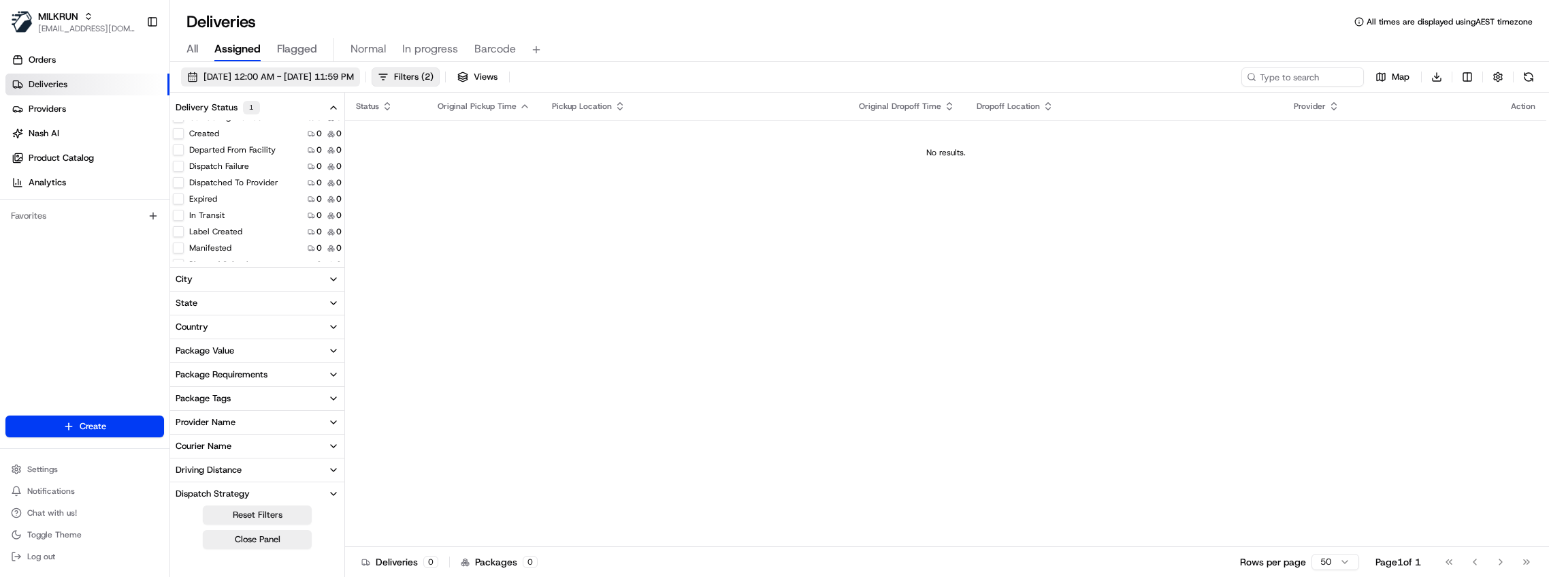
click at [253, 74] on span "[DATE] 12:00 AM - [DATE] 11:59 PM" at bounding box center [279, 77] width 150 height 12
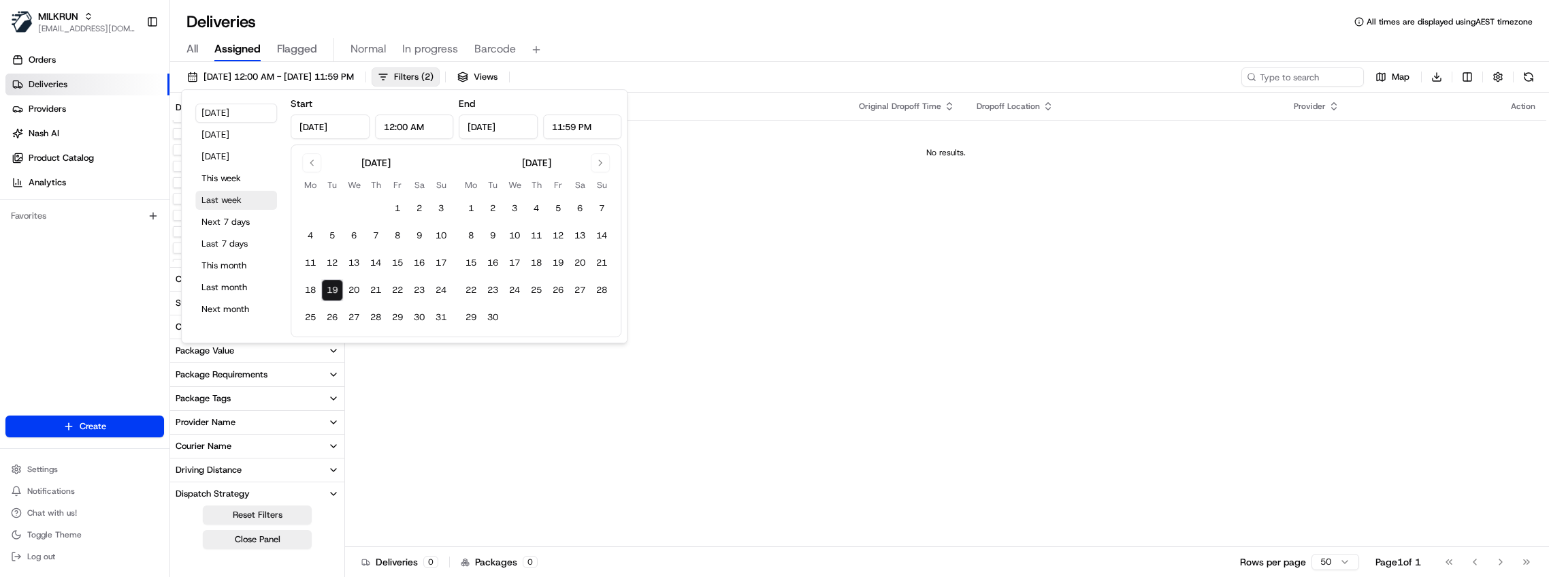
click at [233, 196] on button "Last week" at bounding box center [236, 200] width 82 height 19
type input "[DATE]"
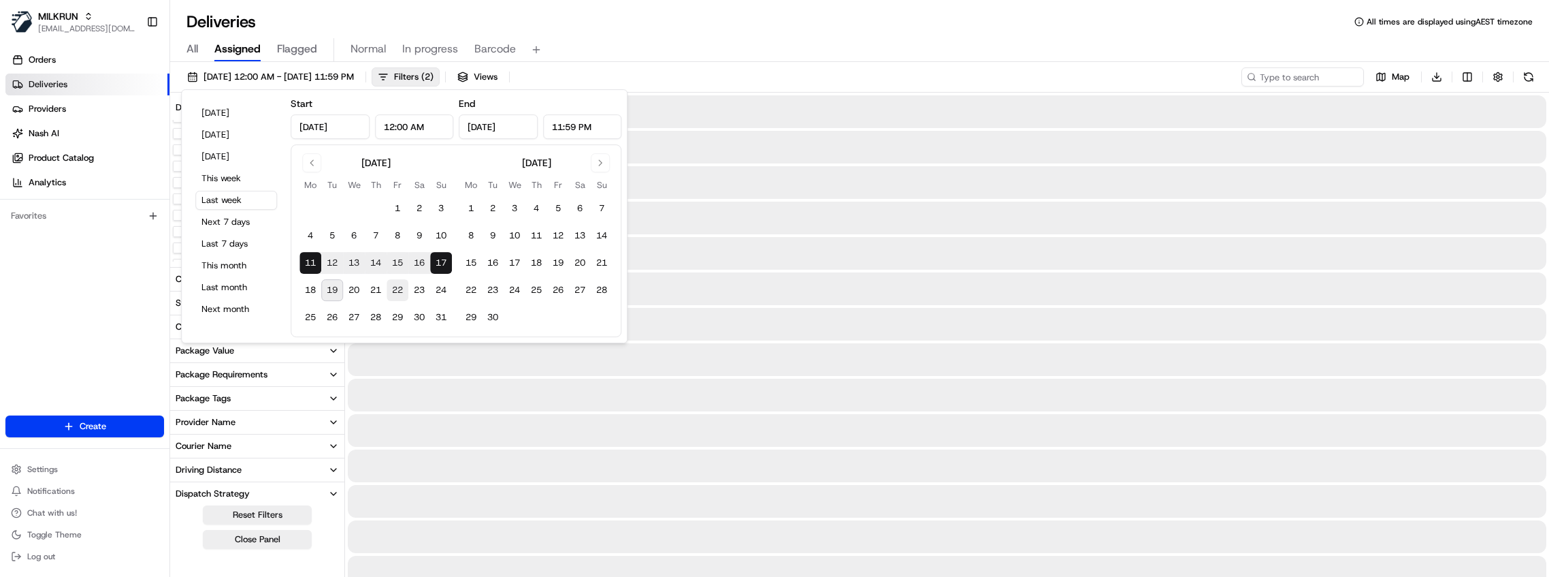
click at [695, 68] on div "[DATE] 12:00 AM - [DATE] 11:59 PM Filters ( 2 ) Views Map Download" at bounding box center [859, 79] width 1379 height 25
click at [1276, 73] on input at bounding box center [1282, 76] width 163 height 19
click at [1282, 72] on input at bounding box center [1282, 76] width 163 height 19
click at [434, 75] on span "Filters ( 2 )" at bounding box center [413, 77] width 39 height 12
click at [598, 53] on div "All Assigned Flagged Normal In progress Barcode" at bounding box center [859, 50] width 1379 height 24
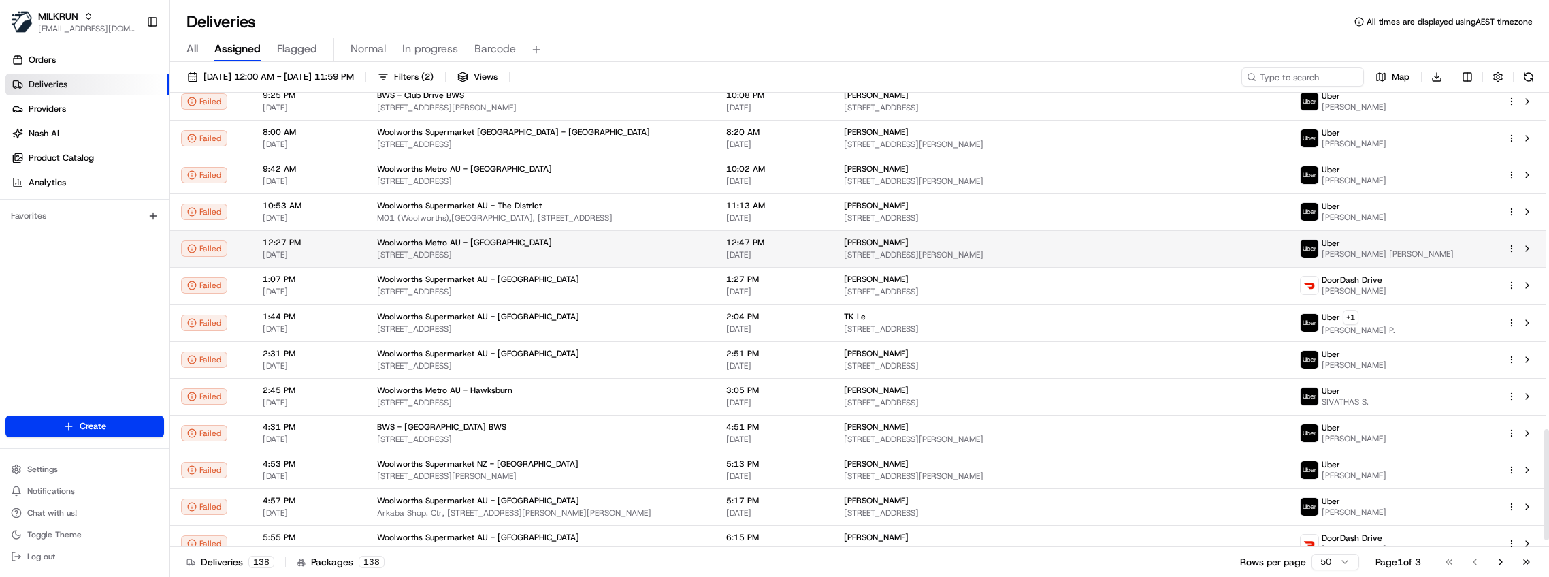
scroll to position [1134, 0]
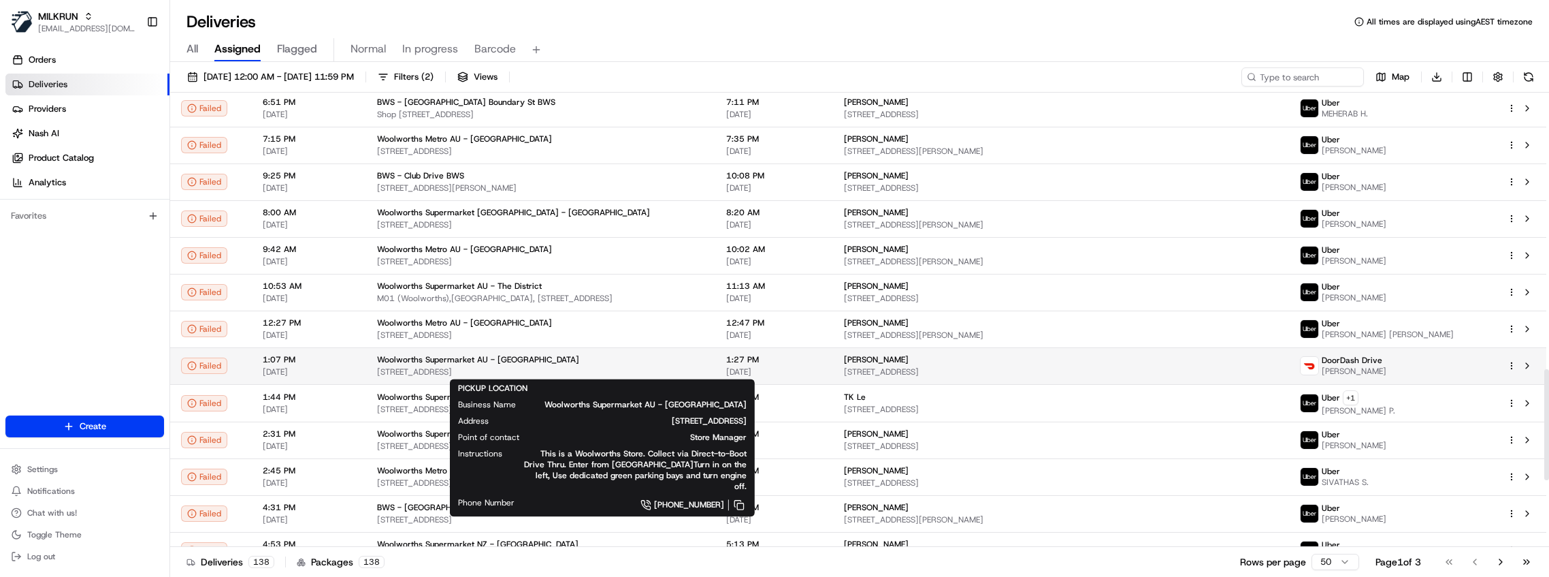
click at [465, 372] on span "[STREET_ADDRESS]" at bounding box center [540, 371] width 327 height 11
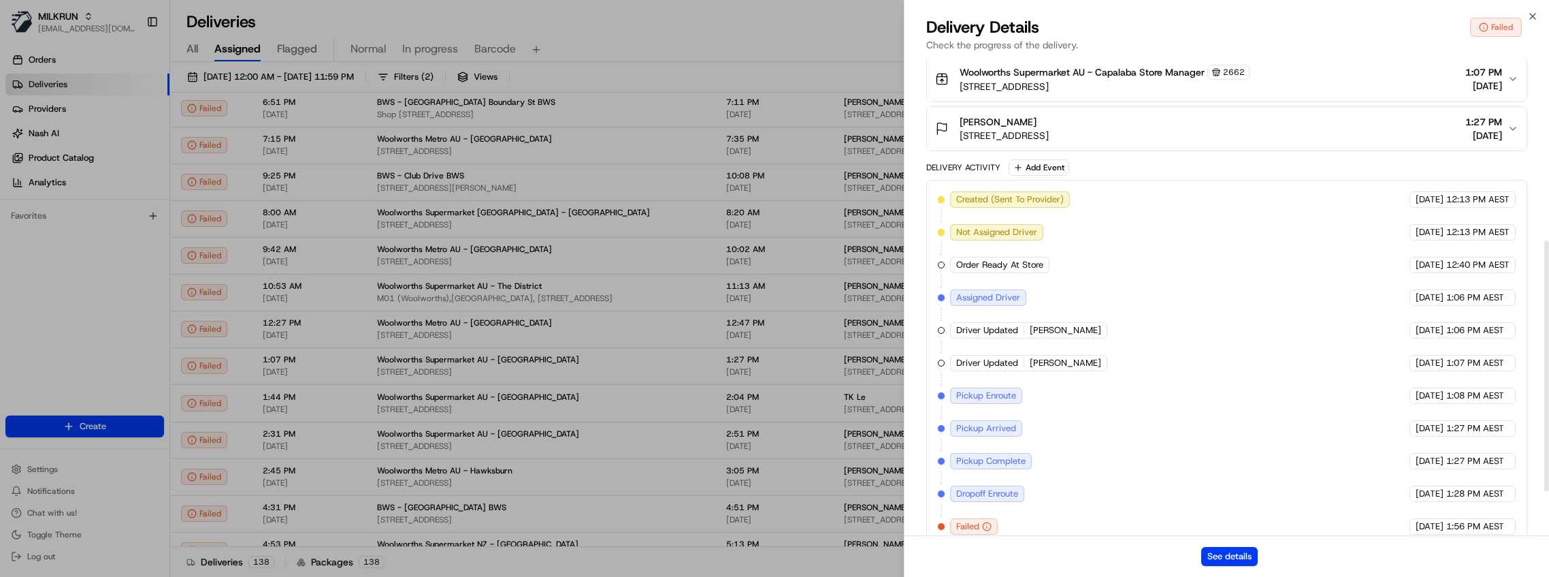
scroll to position [436, 0]
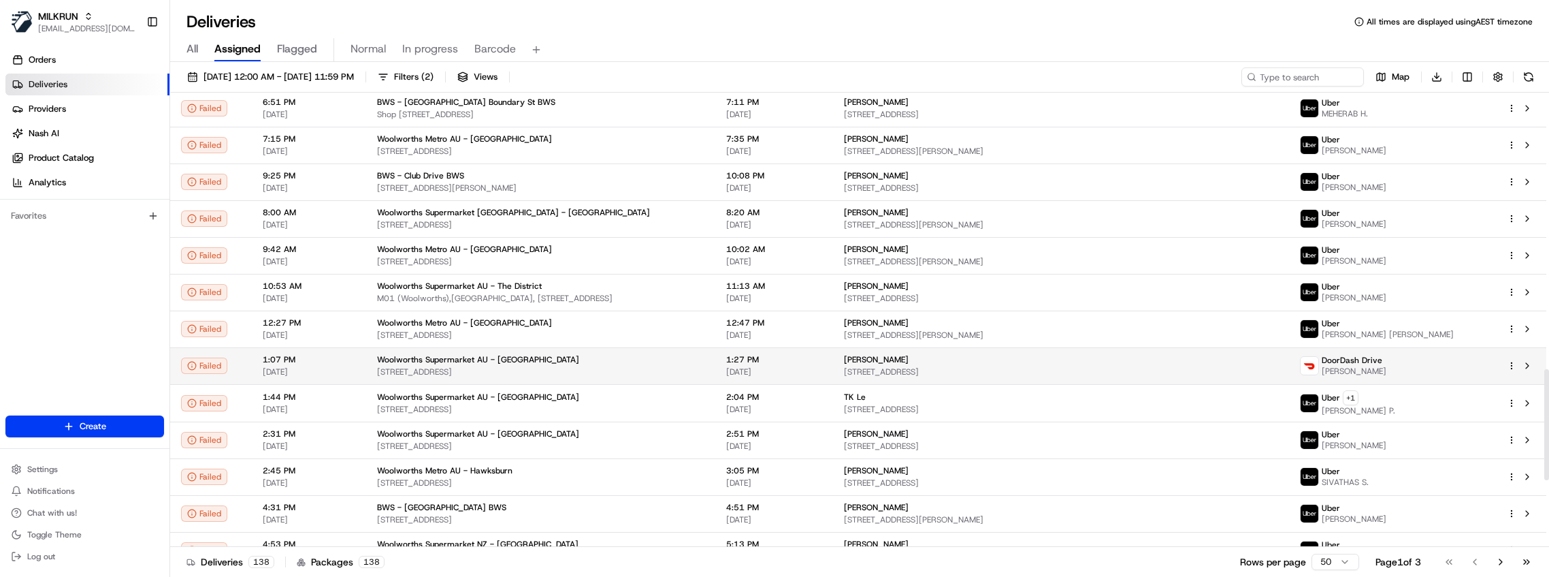
click at [316, 354] on span "1:07 PM" at bounding box center [309, 359] width 93 height 11
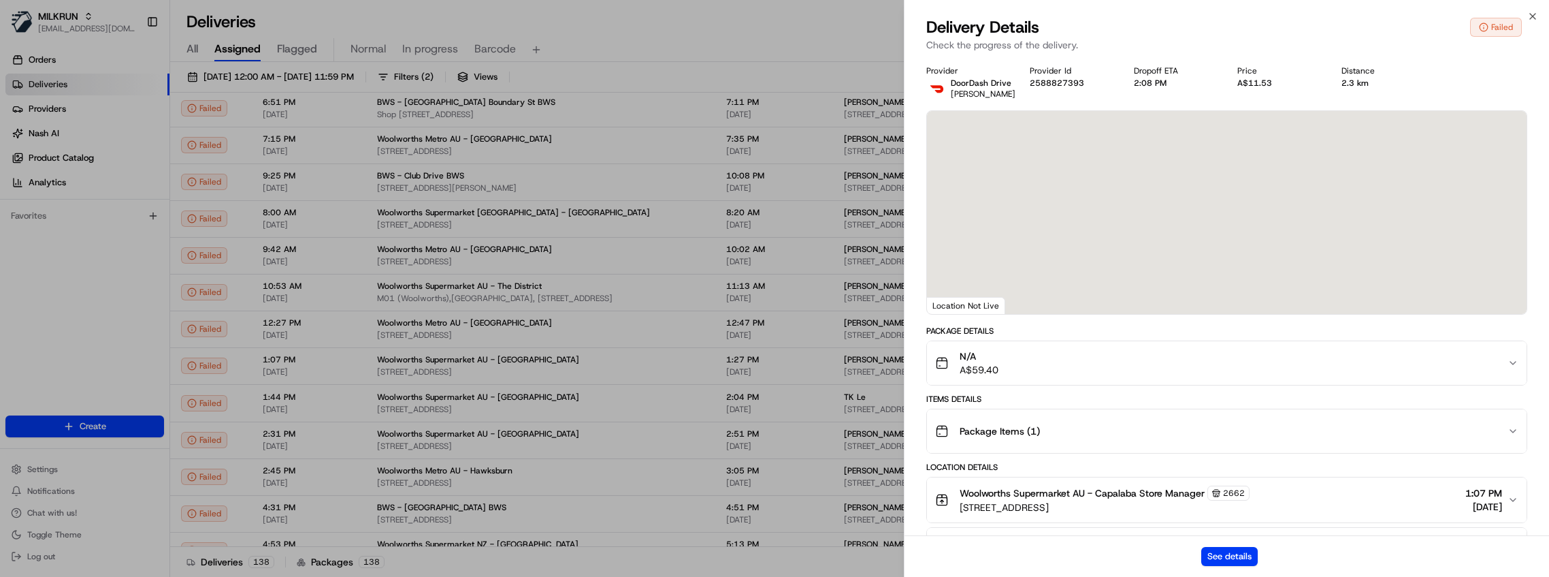
click at [1244, 555] on button "See details" at bounding box center [1229, 556] width 56 height 19
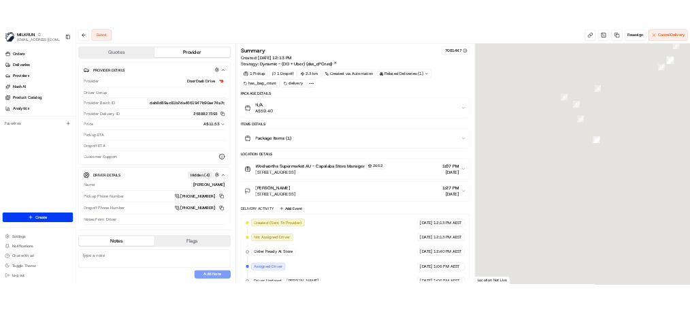
scroll to position [212, 0]
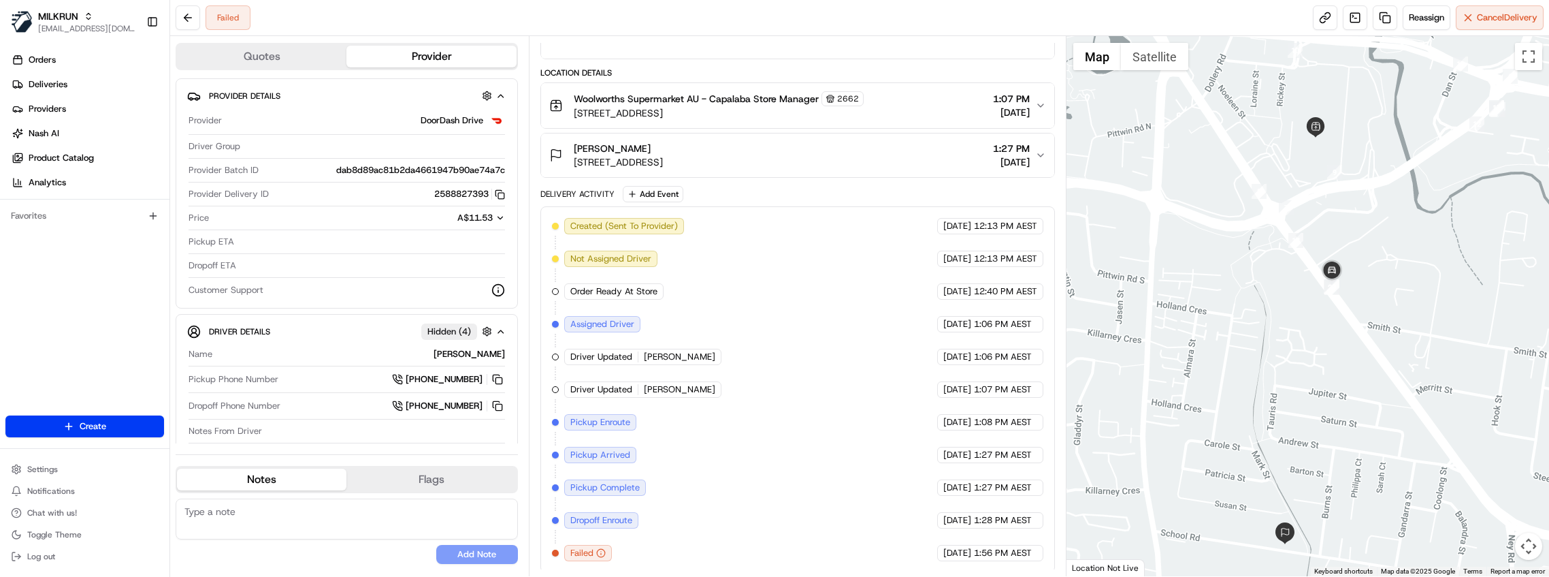
drag, startPoint x: 1369, startPoint y: 322, endPoint x: 1353, endPoint y: 225, distance: 97.9
click at [1361, 363] on div at bounding box center [1308, 306] width 483 height 540
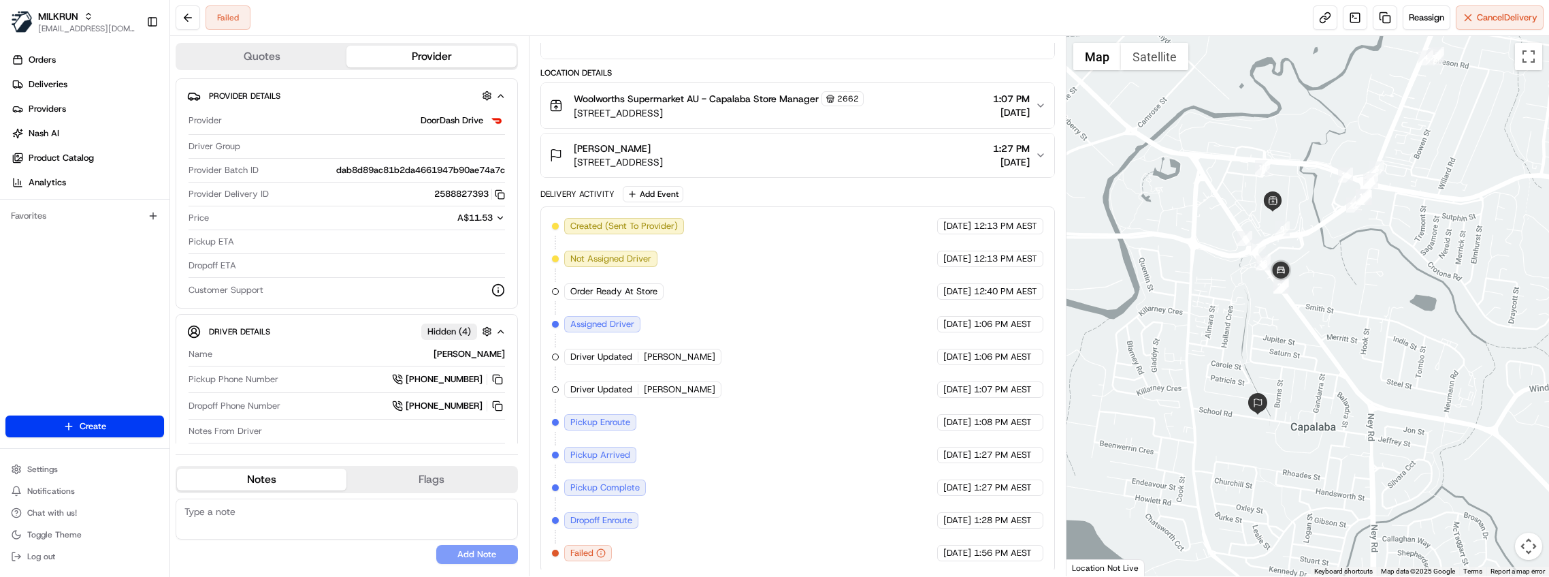
drag, startPoint x: 1322, startPoint y: 331, endPoint x: 1263, endPoint y: 312, distance: 62.0
click at [1263, 312] on div at bounding box center [1308, 306] width 483 height 540
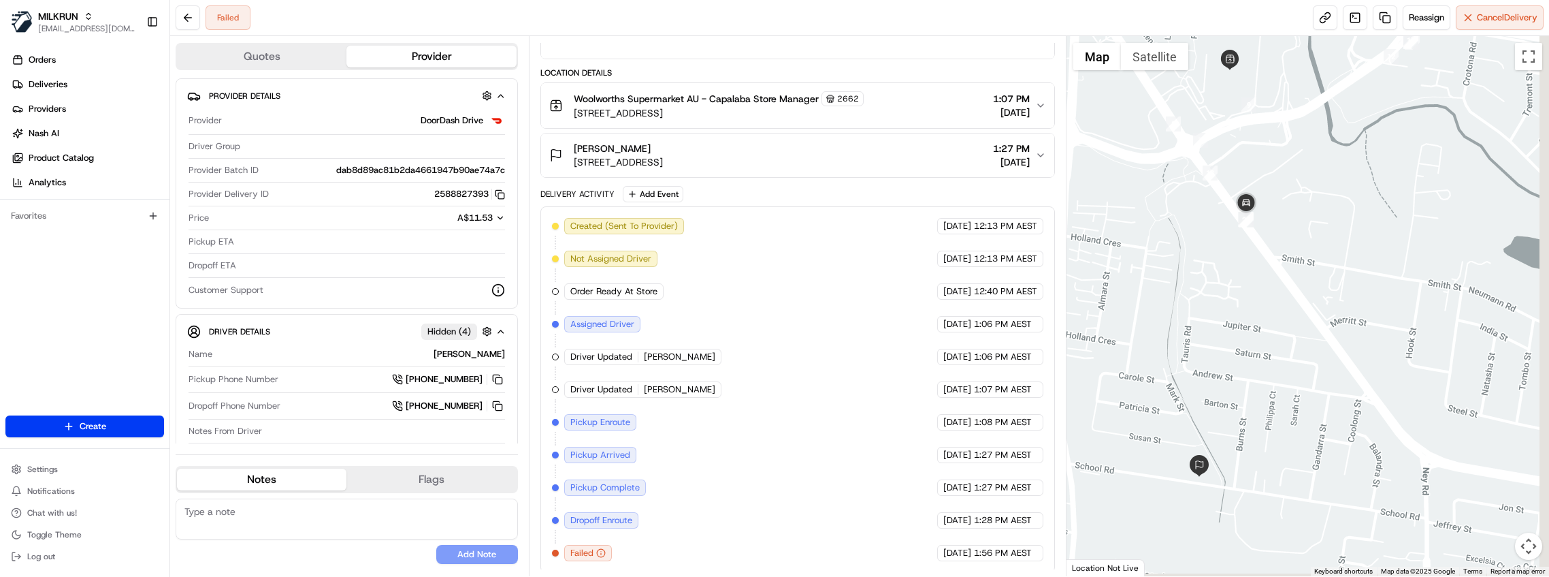
drag, startPoint x: 1329, startPoint y: 347, endPoint x: 1310, endPoint y: 255, distance: 93.8
click at [1310, 255] on div at bounding box center [1308, 306] width 483 height 540
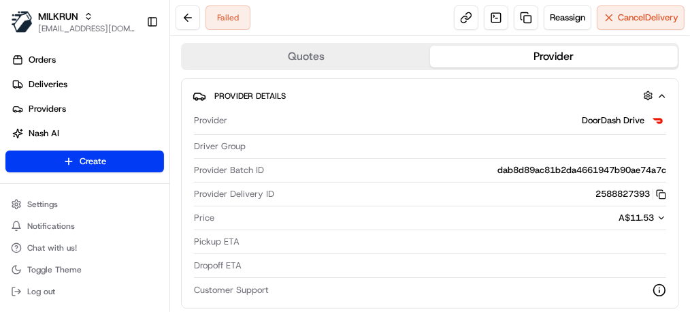
drag, startPoint x: 411, startPoint y: 12, endPoint x: 422, endPoint y: 0, distance: 16.4
click at [411, 12] on div "Failed Reassign Cancel Delivery" at bounding box center [430, 18] width 520 height 36
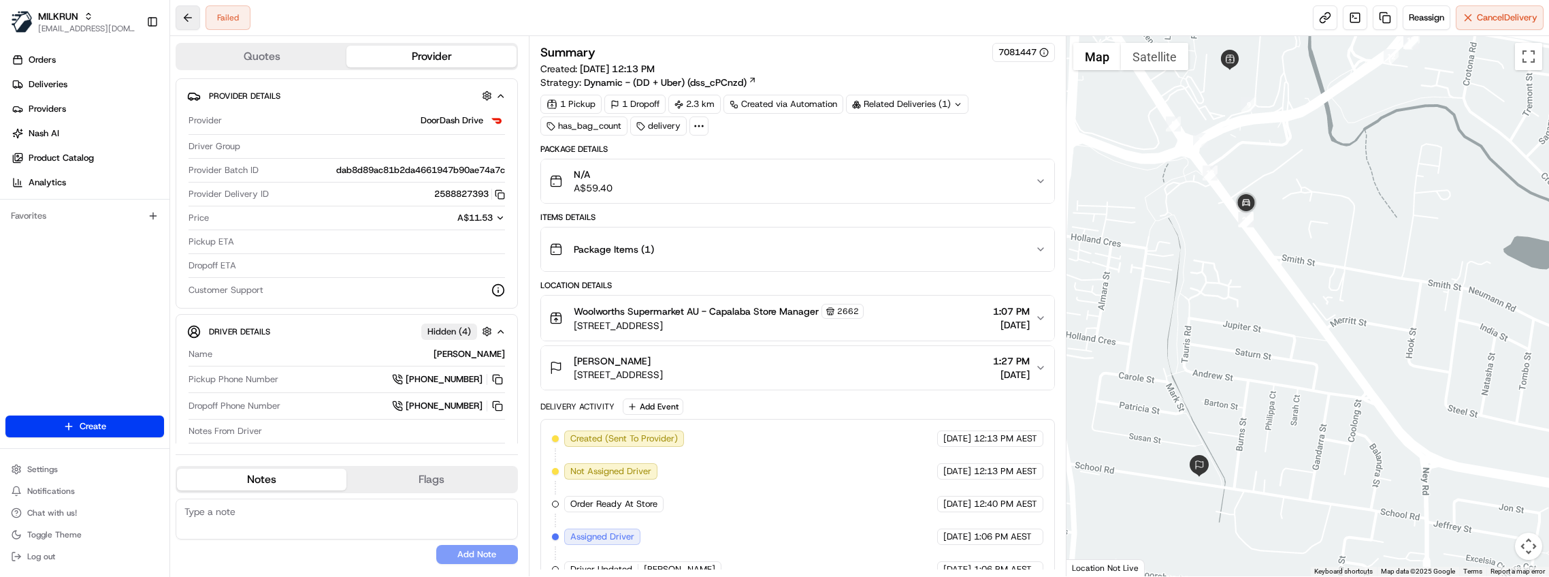
click at [190, 15] on button at bounding box center [188, 17] width 25 height 25
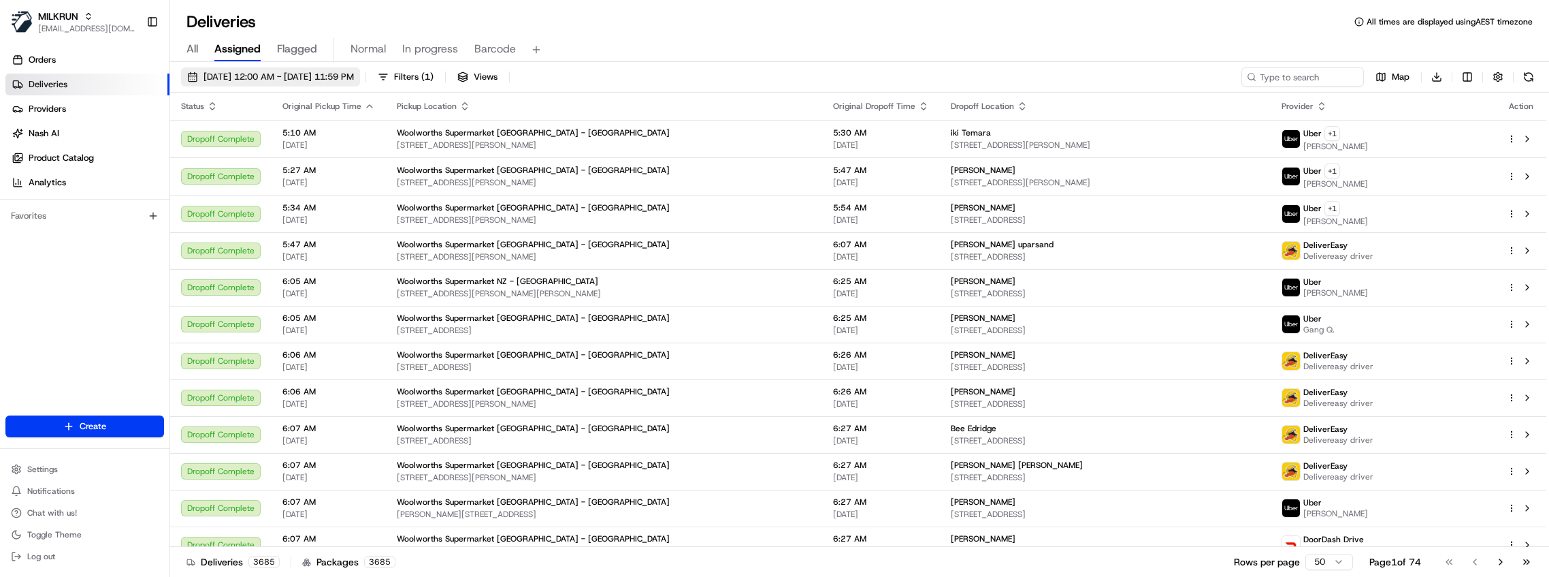
click at [303, 74] on span "[DATE] 12:00 AM - [DATE] 11:59 PM" at bounding box center [279, 77] width 150 height 12
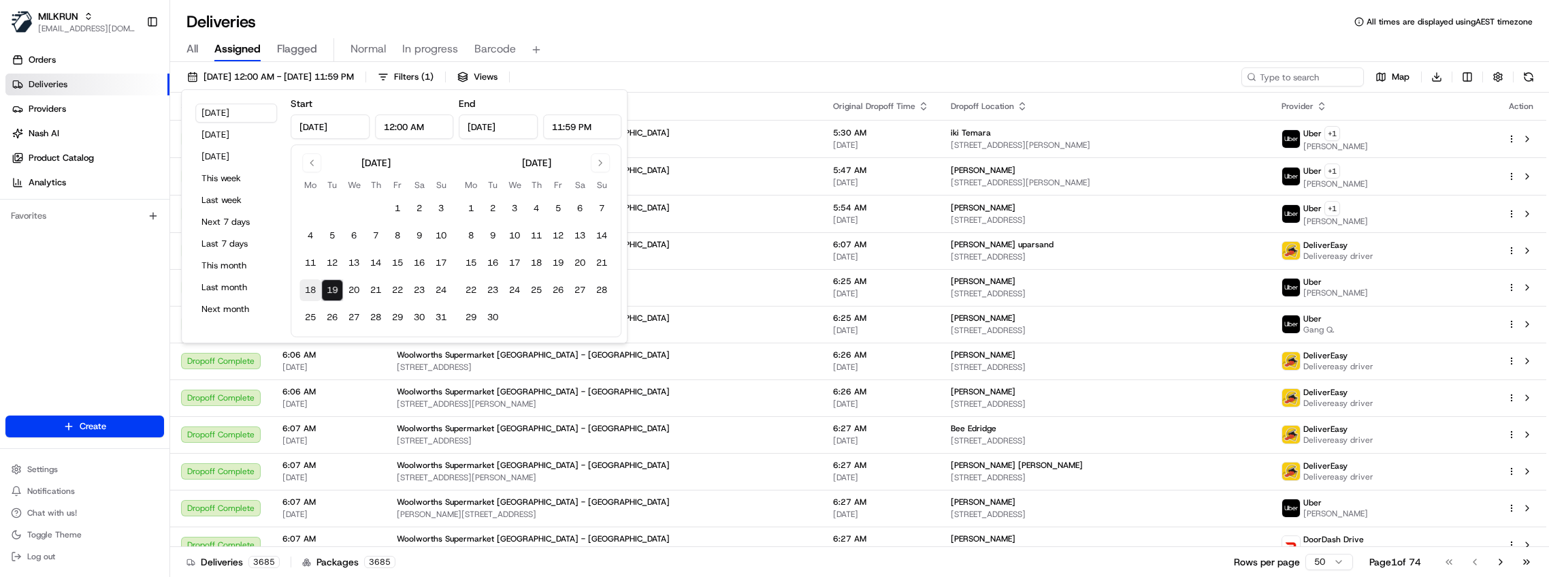
click at [310, 287] on button "18" at bounding box center [310, 290] width 22 height 22
type input "Aug 18, 2025"
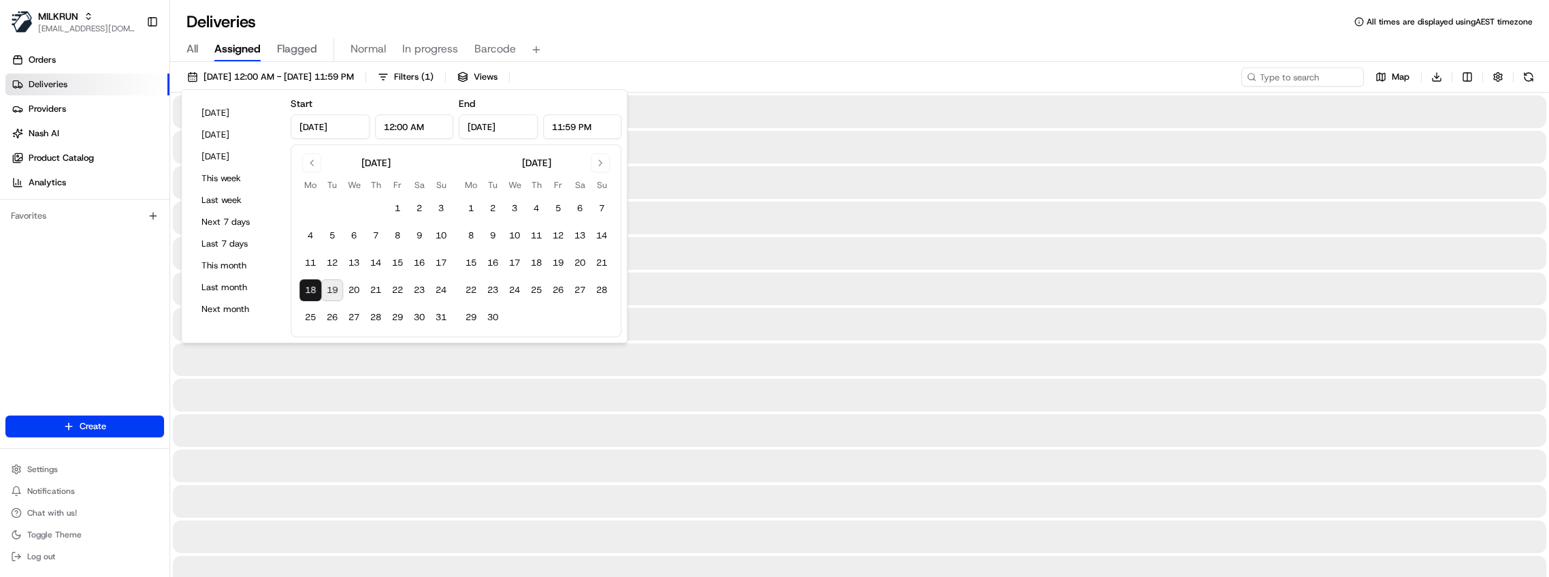
click at [310, 291] on button "18" at bounding box center [310, 290] width 22 height 22
click at [440, 83] on button "Filters ( 1 )" at bounding box center [406, 76] width 68 height 19
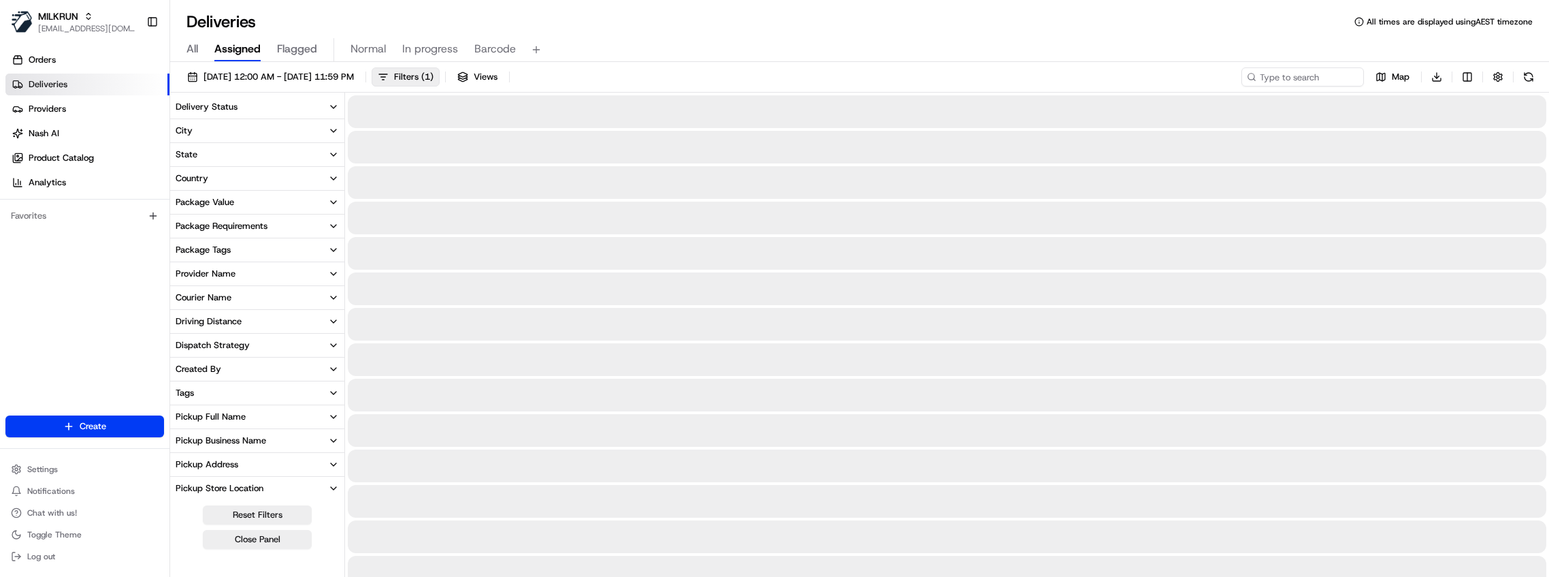
click at [267, 103] on button "Delivery Status" at bounding box center [257, 106] width 174 height 23
click at [252, 137] on input at bounding box center [265, 132] width 152 height 22
click at [267, 134] on input at bounding box center [265, 132] width 152 height 22
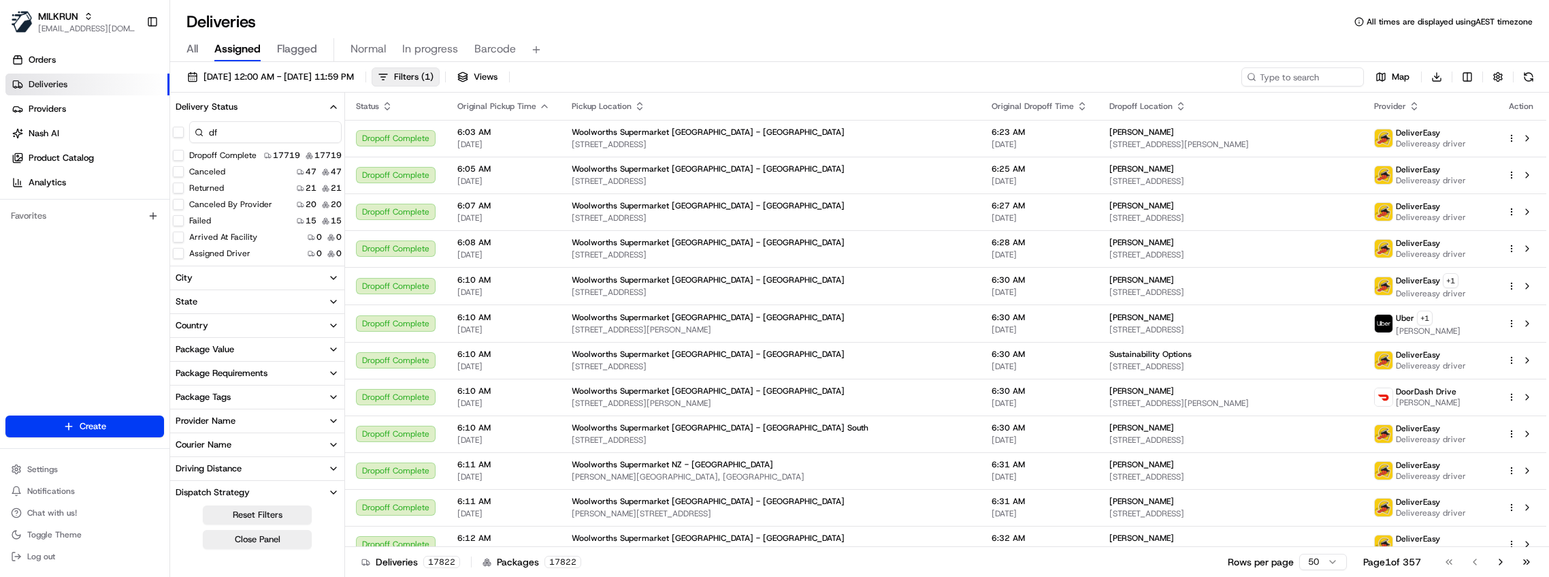
type input "d"
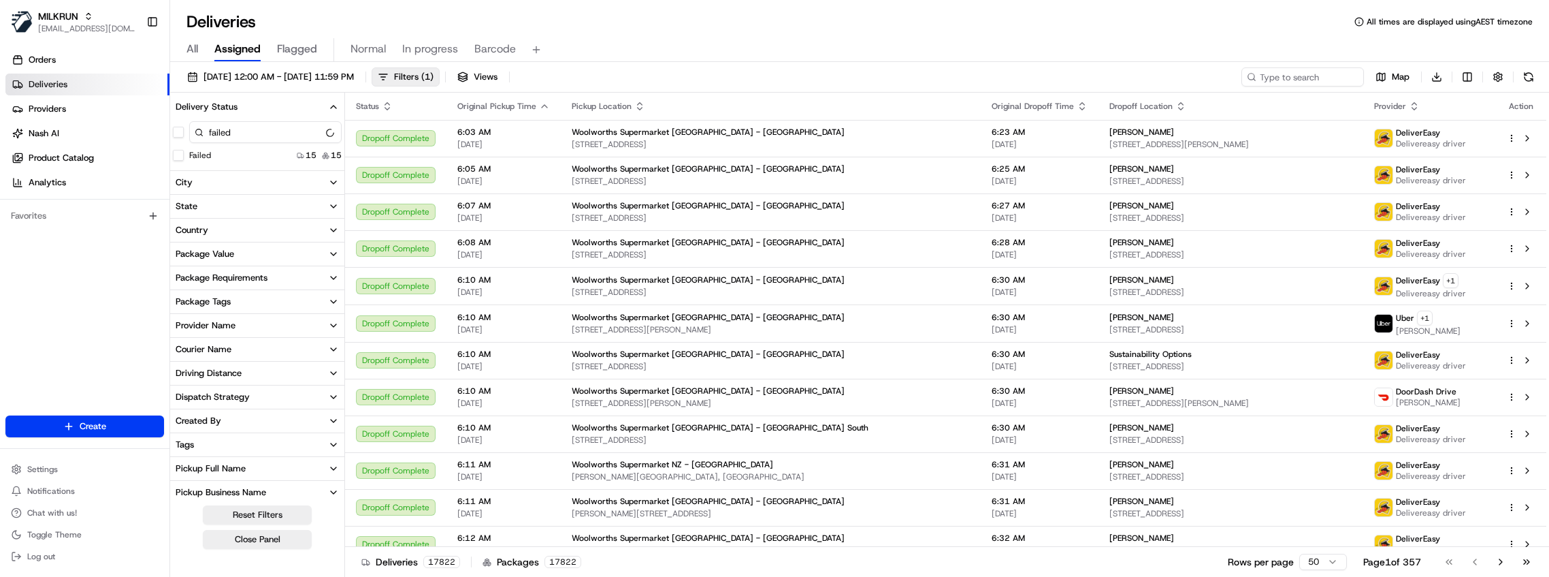
type input "failed"
click at [180, 157] on button "Failed" at bounding box center [178, 155] width 11 height 11
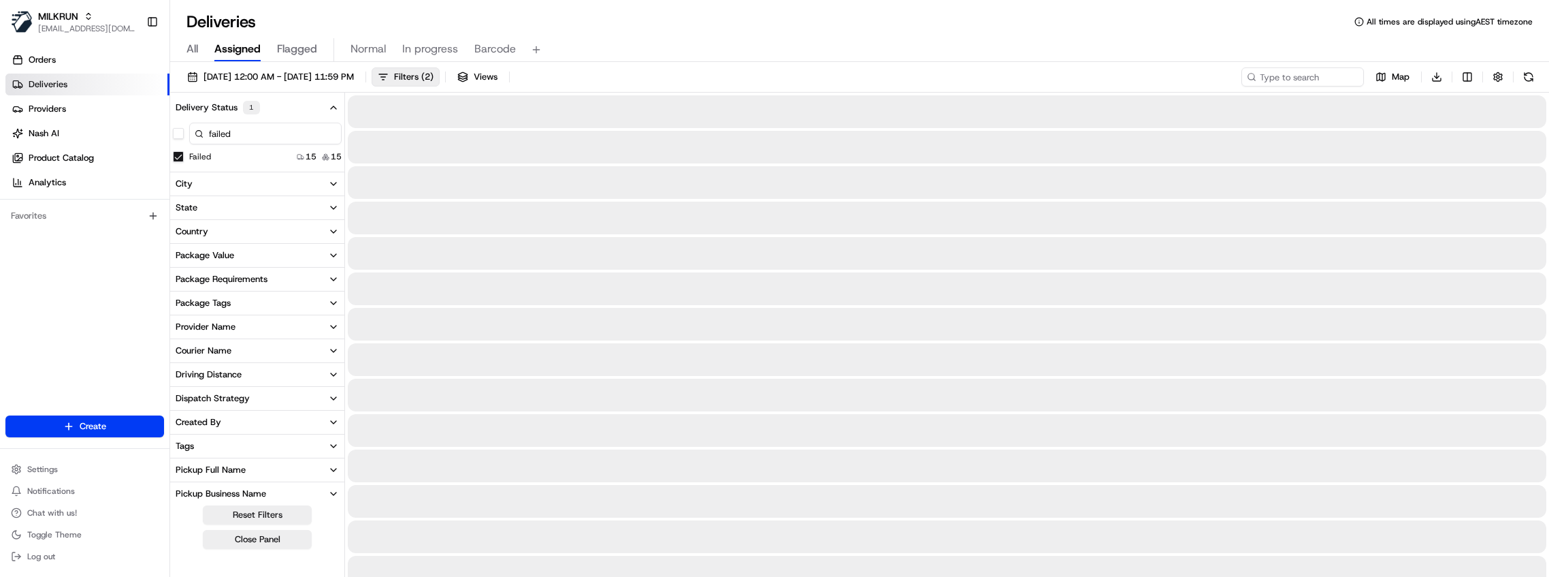
click at [843, 53] on div "All Assigned Flagged Normal In progress Barcode" at bounding box center [859, 50] width 1379 height 24
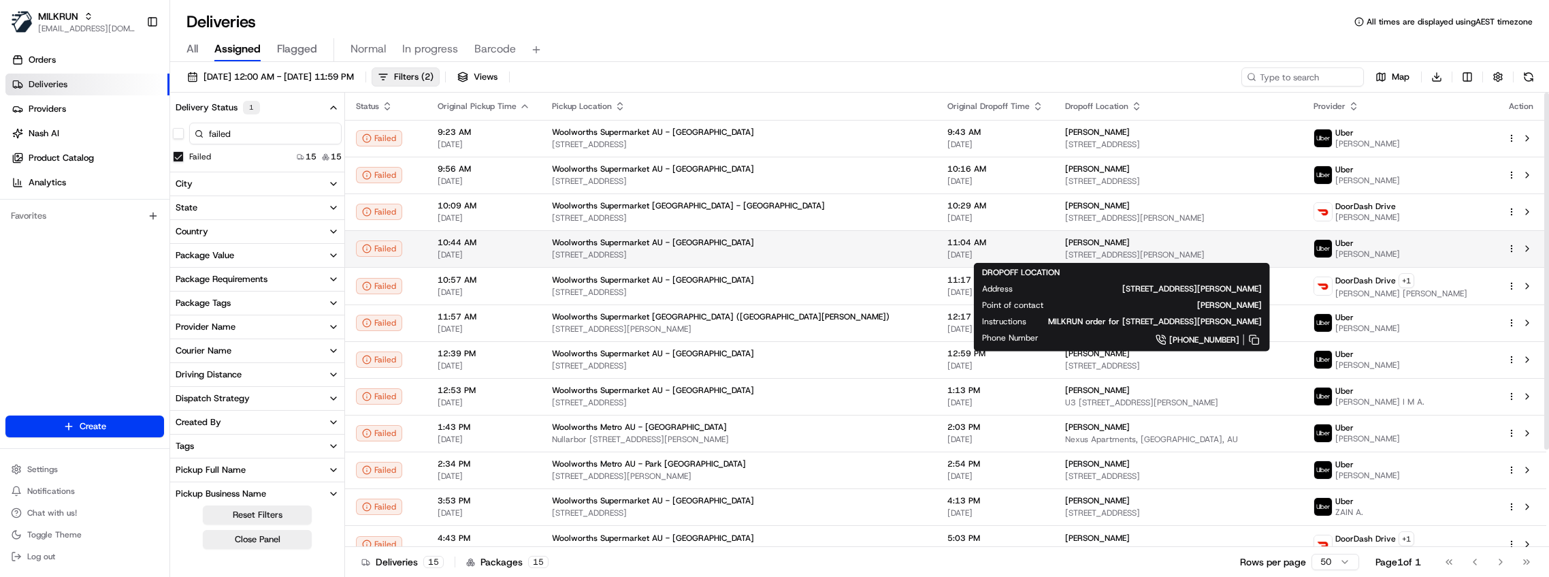
click at [1148, 239] on div "Rimsha Tahir" at bounding box center [1178, 242] width 227 height 11
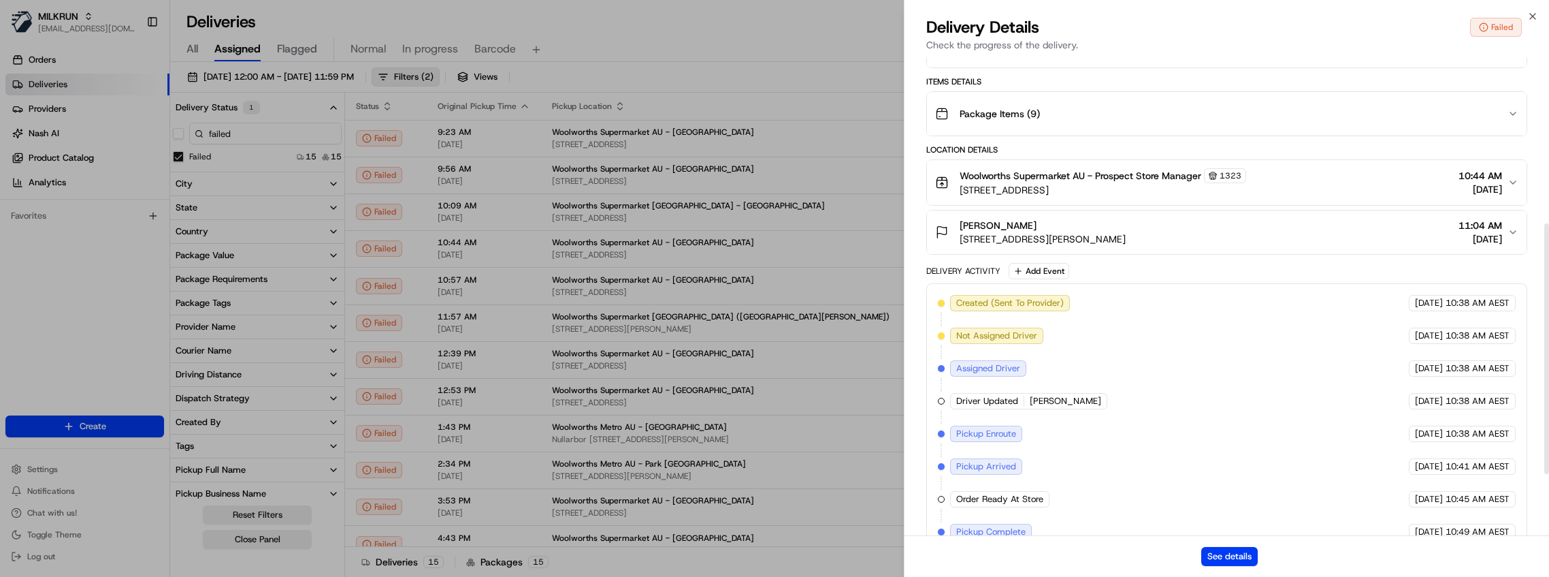
scroll to position [436, 0]
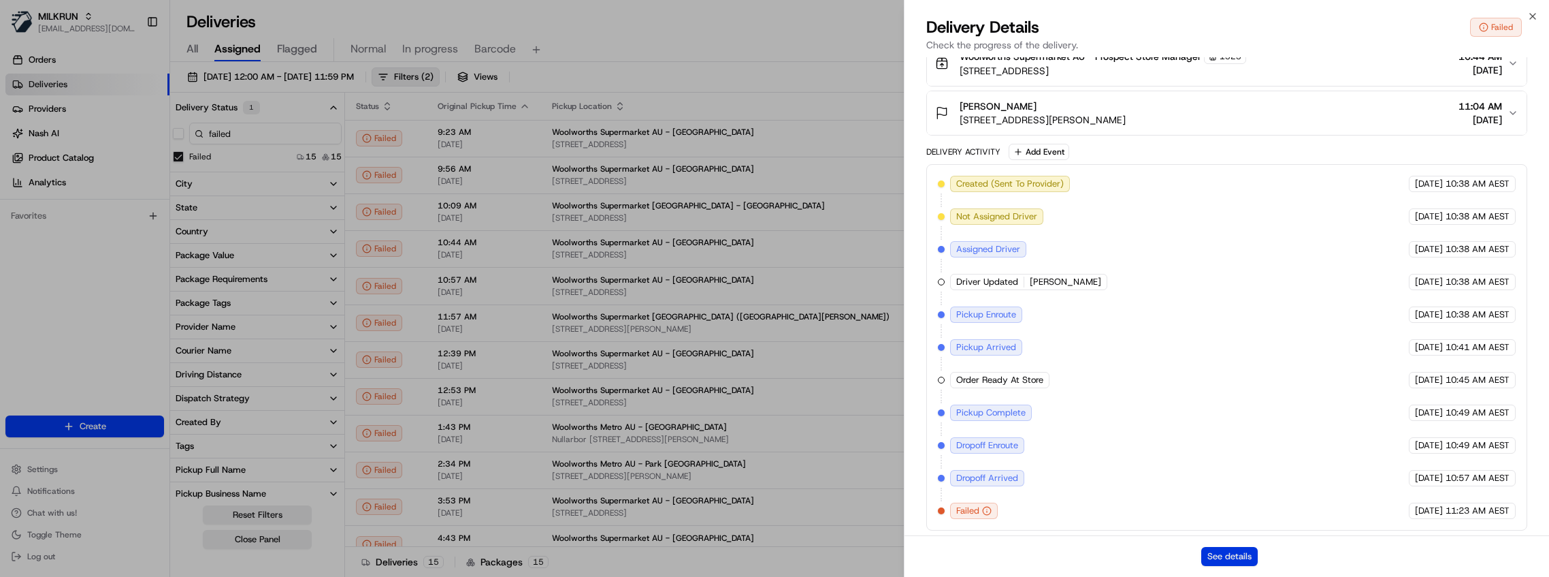
click at [1241, 555] on button "See details" at bounding box center [1229, 556] width 56 height 19
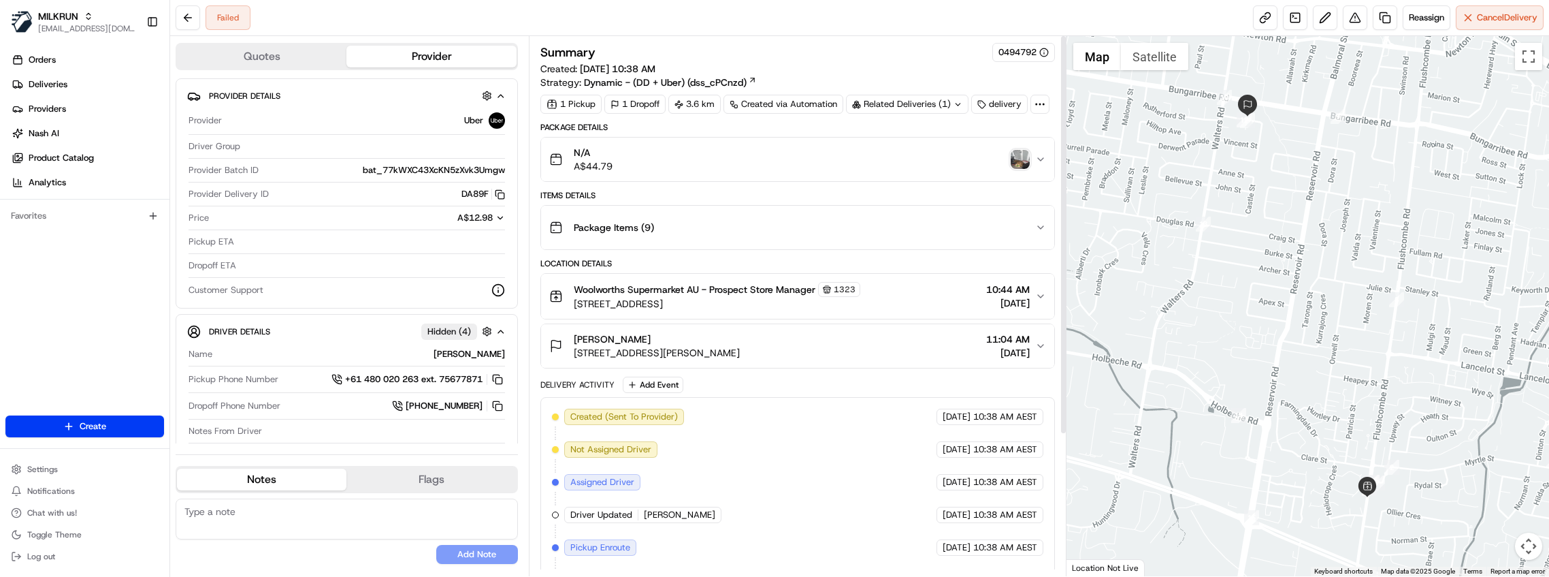
click at [1224, 236] on div at bounding box center [1308, 306] width 483 height 540
